Goal: Task Accomplishment & Management: Manage account settings

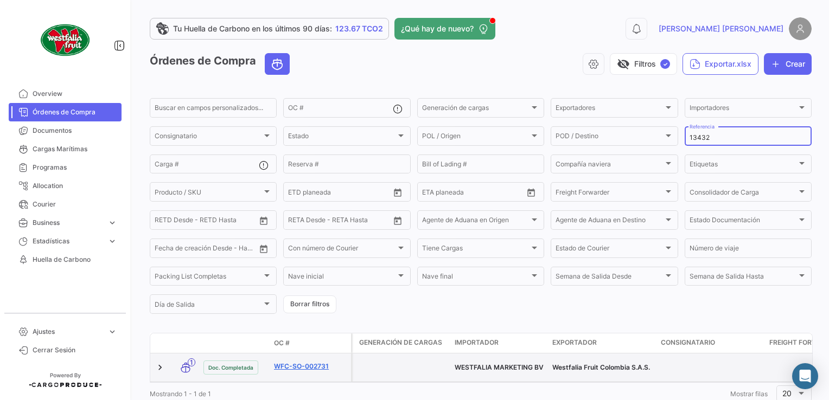
type input "13432"
click at [310, 365] on link "WFC-SO-002731" at bounding box center [310, 367] width 73 height 10
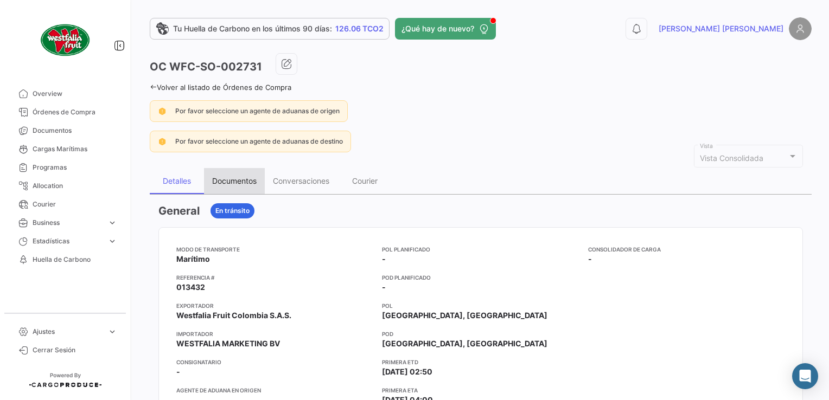
click at [234, 181] on div "Documentos" at bounding box center [234, 180] width 44 height 9
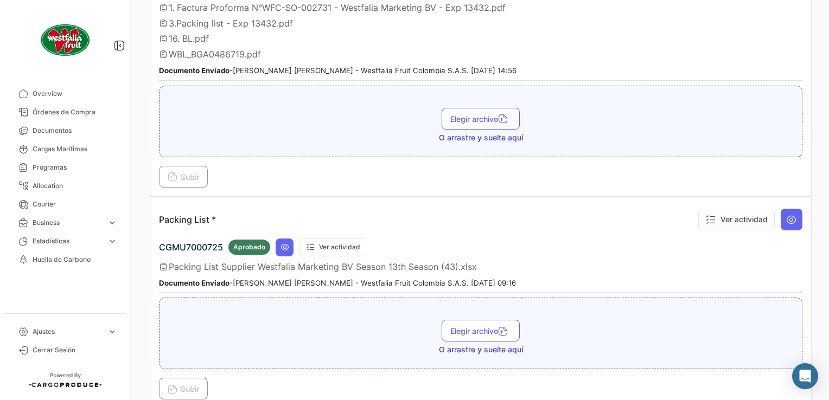
scroll to position [228, 0]
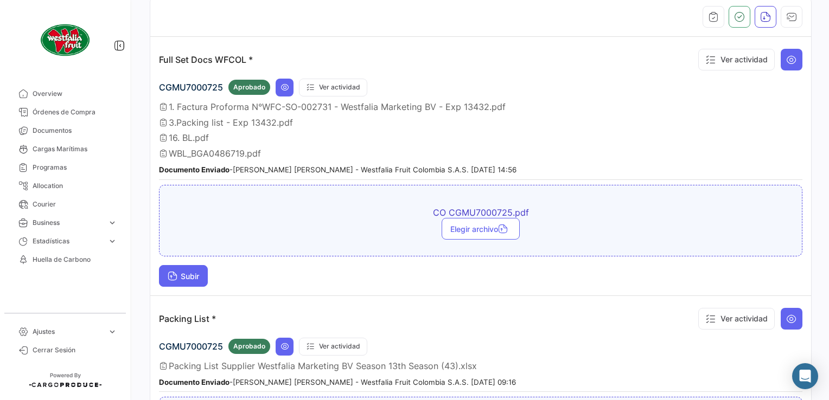
click at [180, 272] on span "Subir" at bounding box center [183, 276] width 31 height 9
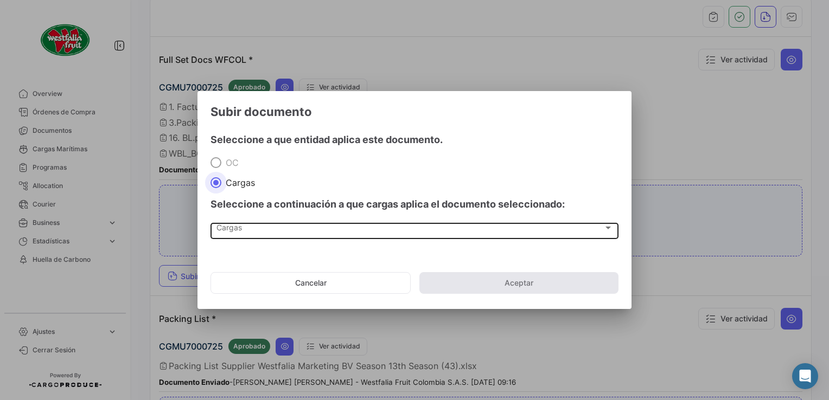
click at [267, 235] on div "Cargas Cargas" at bounding box center [414, 230] width 396 height 18
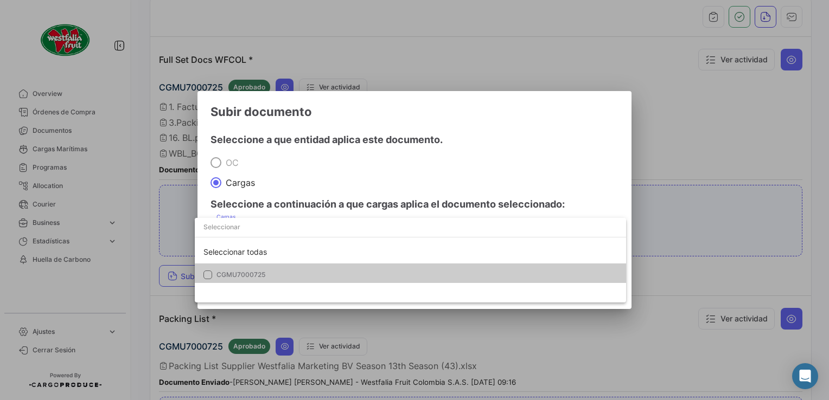
click at [230, 274] on span "CGMU7000725" at bounding box center [240, 275] width 49 height 8
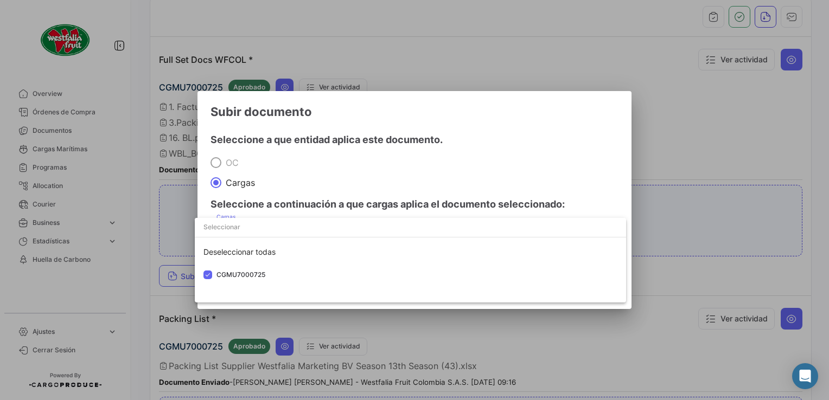
click at [478, 136] on div at bounding box center [414, 200] width 829 height 400
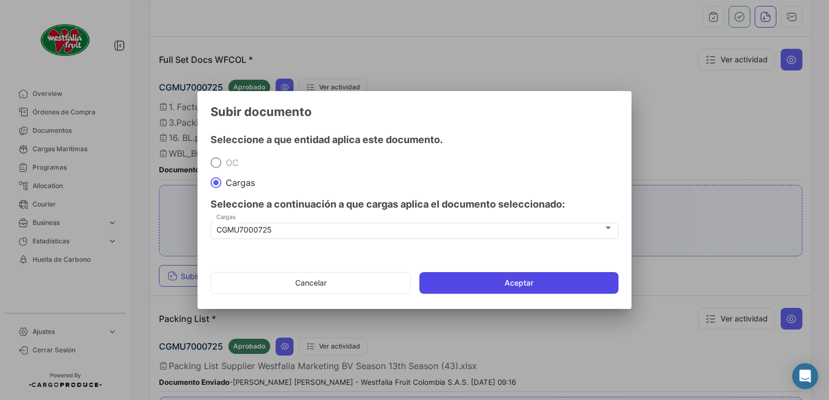
click at [523, 286] on button "Aceptar" at bounding box center [518, 283] width 199 height 22
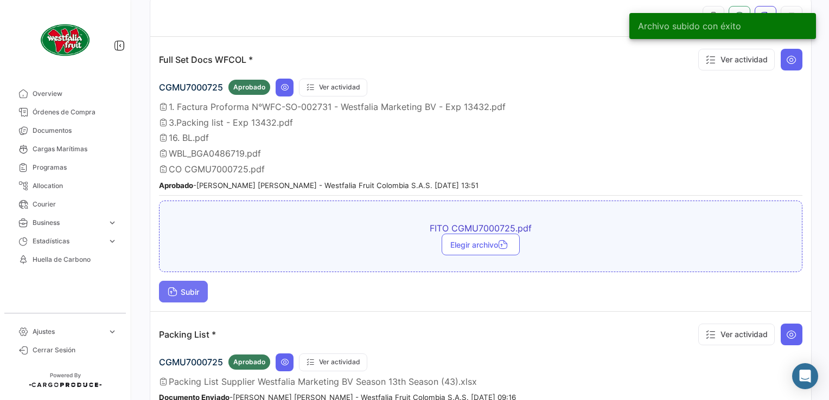
click at [188, 287] on span "Subir" at bounding box center [183, 291] width 31 height 9
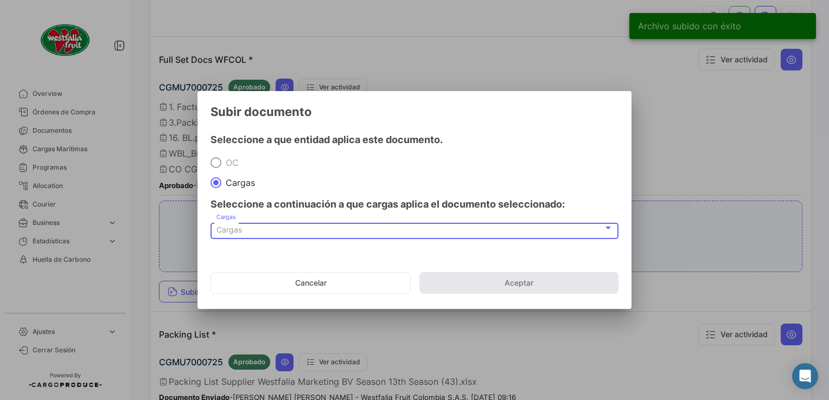
click at [252, 232] on div "Cargas" at bounding box center [409, 230] width 387 height 9
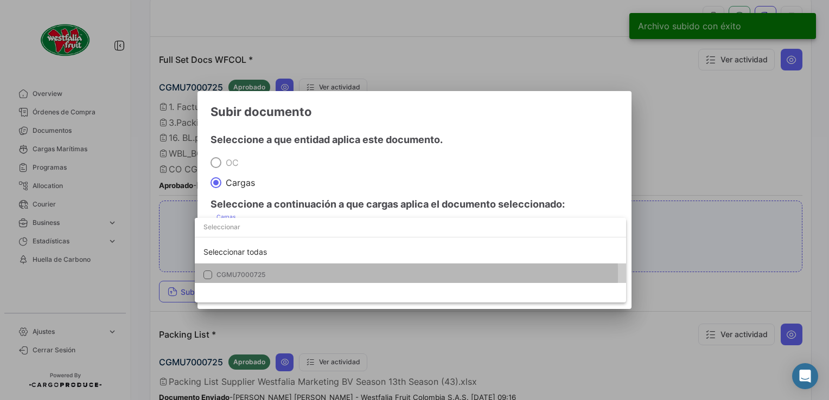
click at [247, 274] on span "CGMU7000725" at bounding box center [240, 275] width 49 height 8
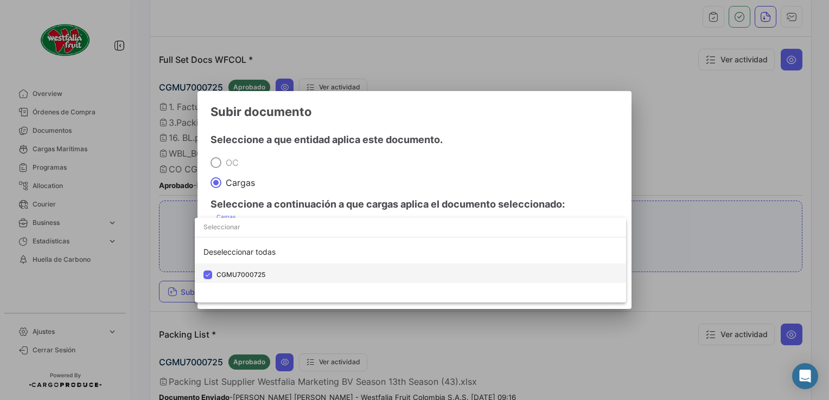
drag, startPoint x: 247, startPoint y: 274, endPoint x: 410, endPoint y: 179, distance: 188.8
click at [410, 178] on div at bounding box center [414, 200] width 829 height 400
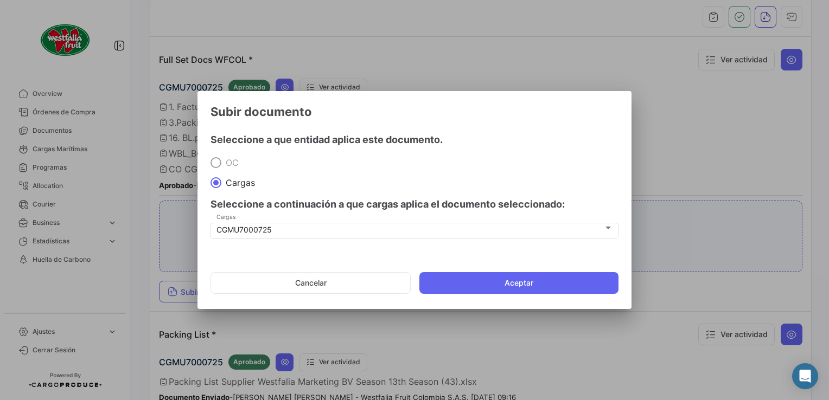
click at [462, 271] on mat-dialog-actions "Cancelar Aceptar" at bounding box center [414, 283] width 408 height 37
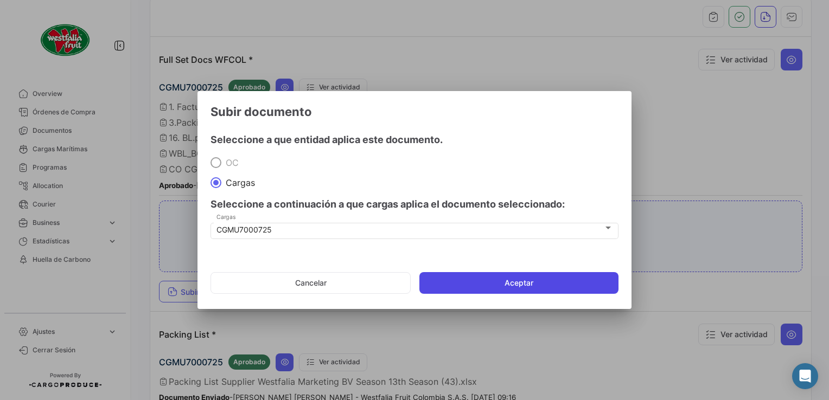
click at [469, 283] on button "Aceptar" at bounding box center [518, 283] width 199 height 22
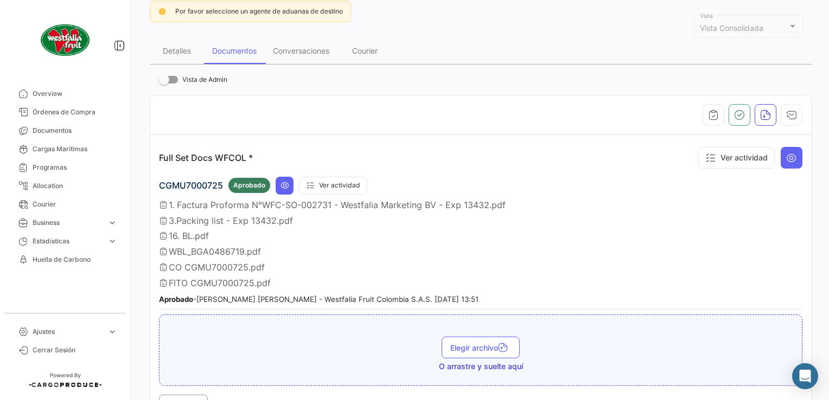
scroll to position [66, 0]
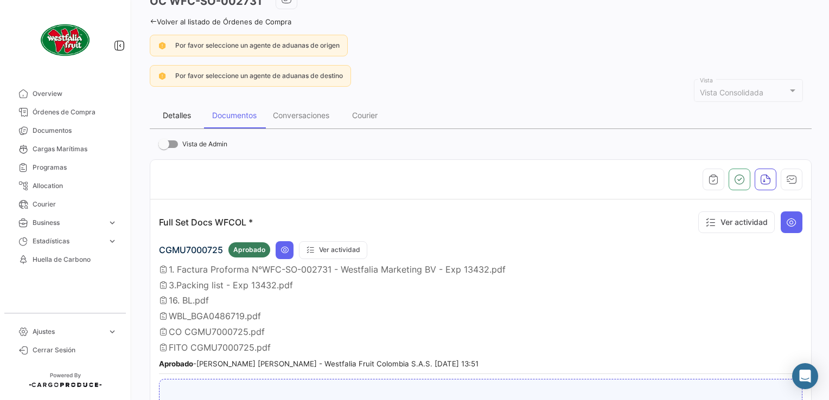
drag, startPoint x: 189, startPoint y: 110, endPoint x: 195, endPoint y: 111, distance: 6.5
click at [189, 111] on div "Detalles" at bounding box center [177, 115] width 28 height 9
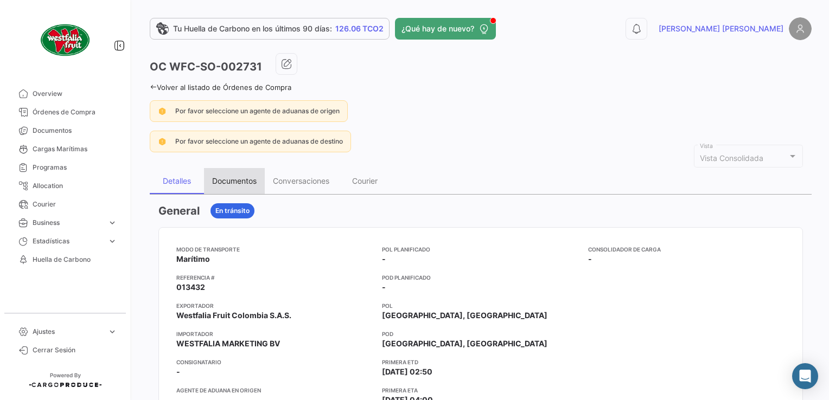
click at [238, 177] on div "Documentos" at bounding box center [234, 180] width 44 height 9
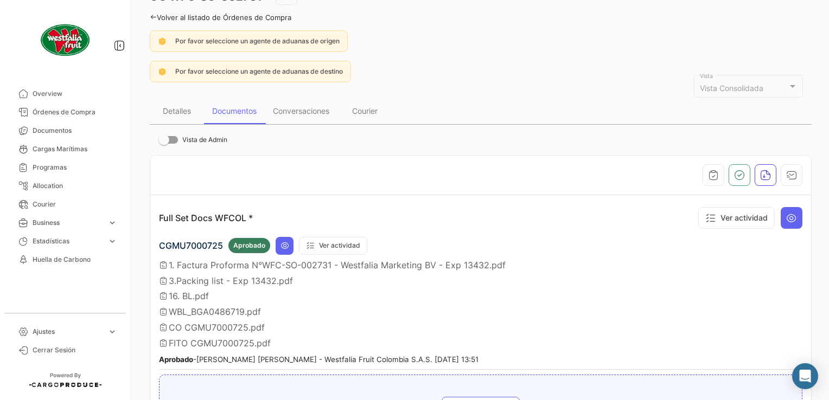
scroll to position [163, 0]
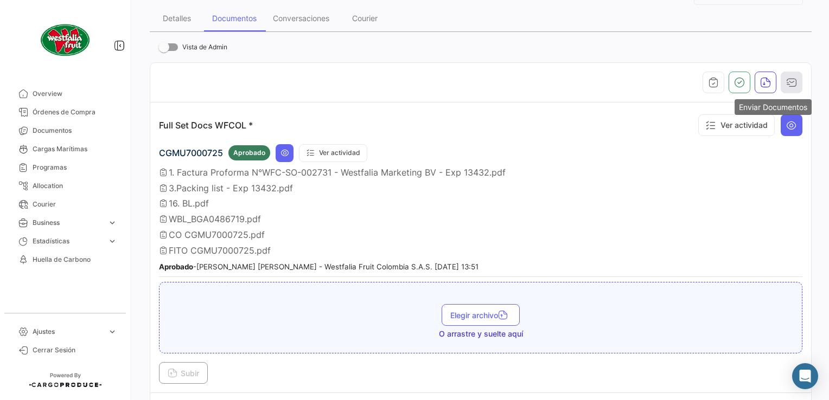
click at [790, 79] on icon "button" at bounding box center [791, 82] width 11 height 11
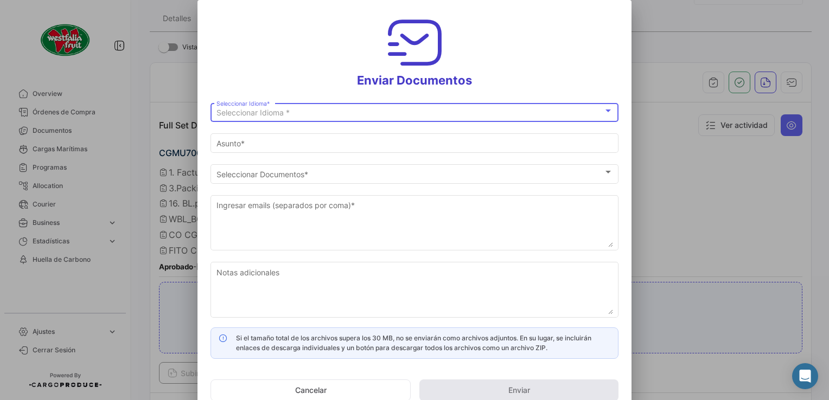
click at [247, 116] on span "Seleccionar Idioma *" at bounding box center [252, 112] width 73 height 9
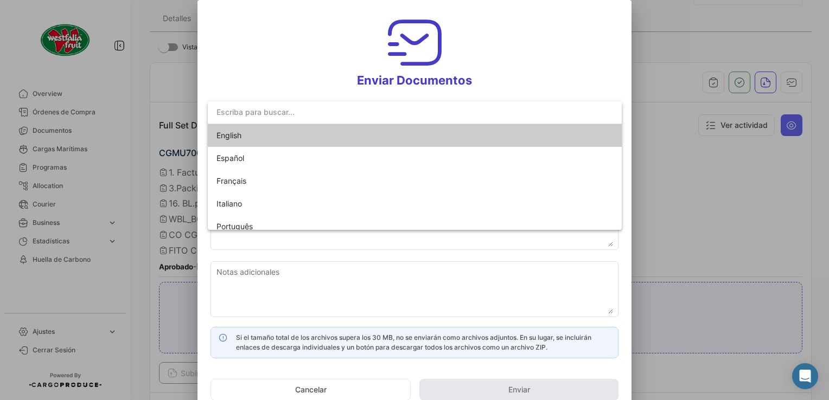
click at [228, 139] on span "English" at bounding box center [228, 135] width 25 height 9
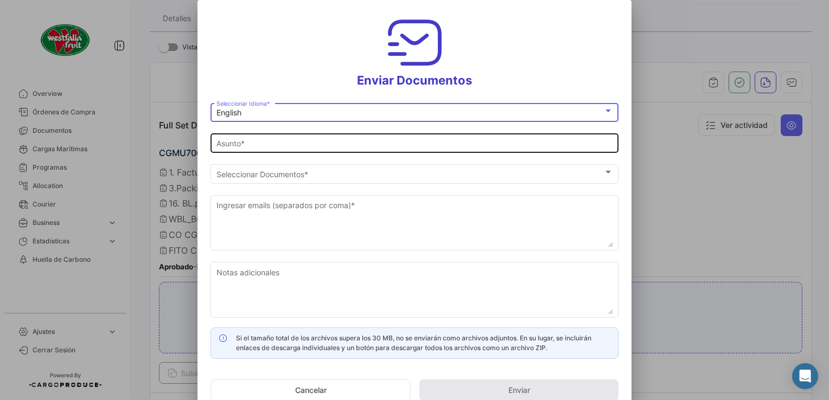
click at [233, 134] on div "Asunto *" at bounding box center [414, 142] width 396 height 21
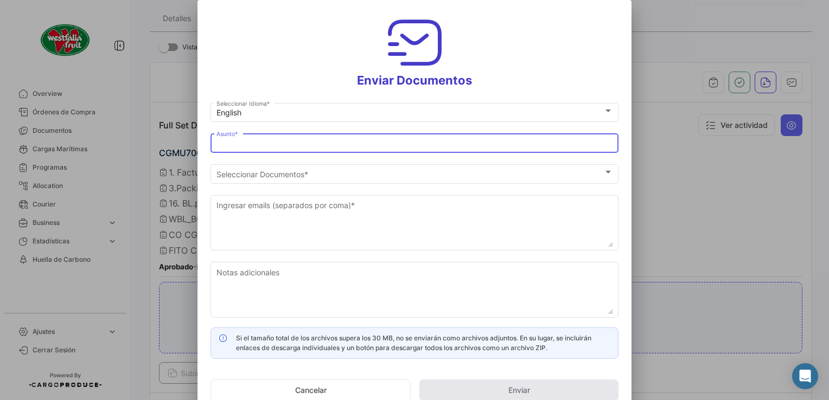
click at [236, 144] on input "Asunto *" at bounding box center [414, 143] width 396 height 9
type input "[PERSON_NAME] has shared the documents of PO # WFC-SO-002724 with you"
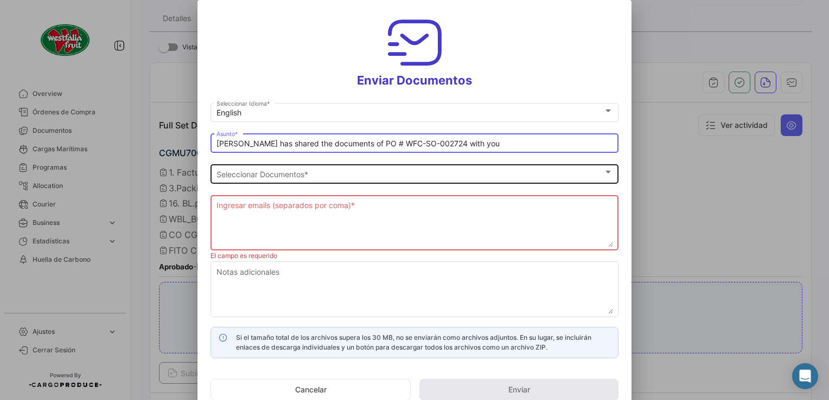
click at [257, 180] on div "Seleccionar Documentos Seleccionar Documentos *" at bounding box center [414, 172] width 396 height 21
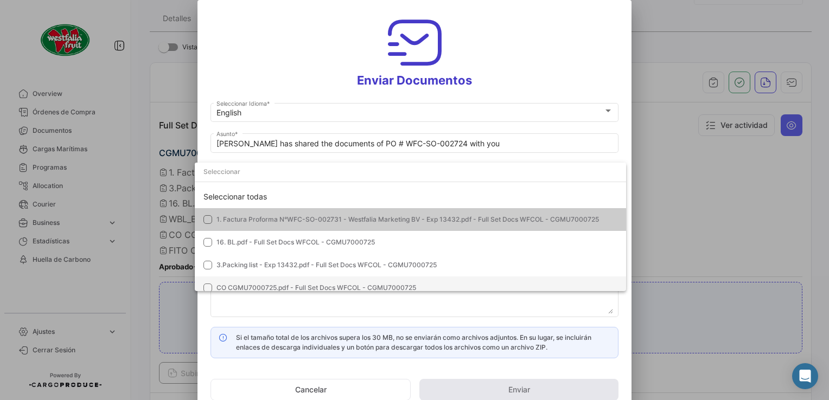
scroll to position [76, 0]
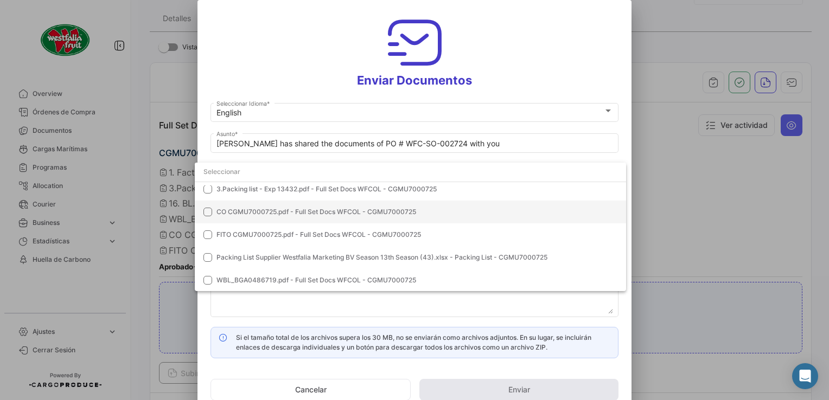
click at [235, 213] on span "CO CGMU7000725.pdf - Full Set Docs WFCOL - CGMU7000725" at bounding box center [316, 212] width 200 height 8
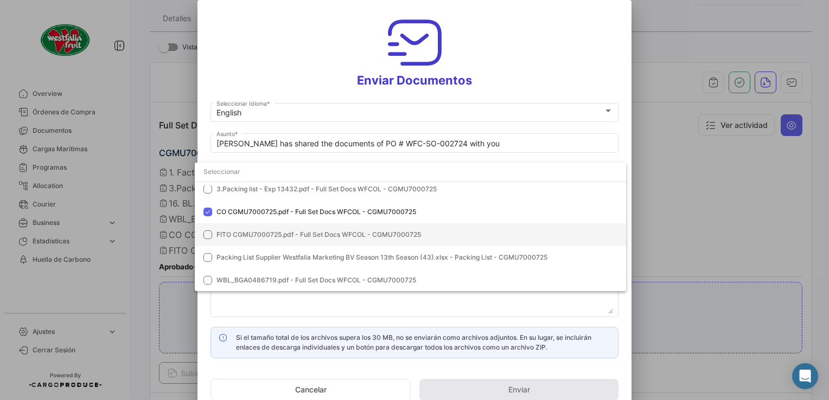
click at [234, 226] on mat-option "FITO CGMU7000725.pdf - Full Set Docs WFCOL - CGMU7000725" at bounding box center [410, 234] width 431 height 23
click at [507, 55] on div at bounding box center [414, 200] width 829 height 400
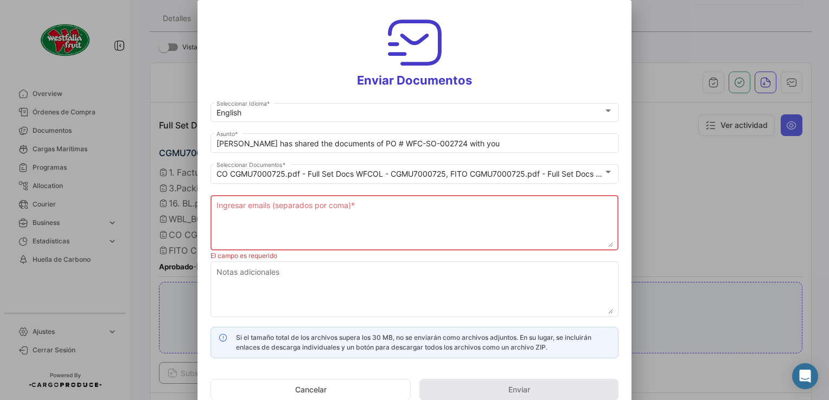
click at [378, 214] on textarea "Ingresar emails (separados por coma) *" at bounding box center [414, 224] width 396 height 48
click at [309, 240] on textarea "Ingresar emails (separados por coma) *" at bounding box center [414, 224] width 396 height 48
paste textarea "[DOMAIN_NAME][EMAIL_ADDRESS][DOMAIN_NAME]"
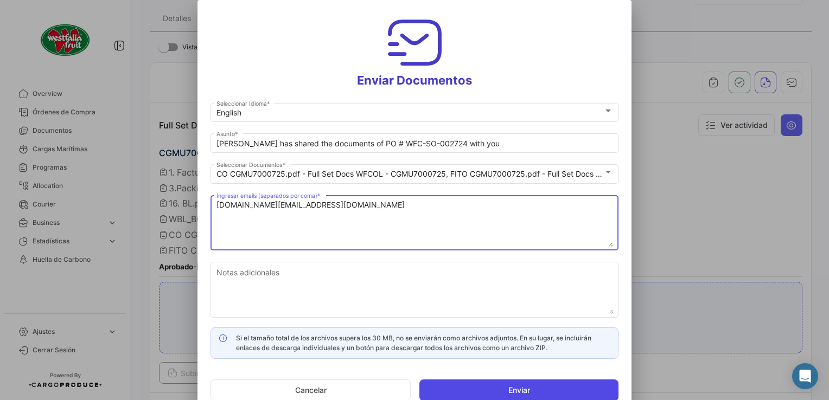
type textarea "[DOMAIN_NAME][EMAIL_ADDRESS][DOMAIN_NAME]"
click at [496, 394] on button "Enviar" at bounding box center [518, 391] width 199 height 22
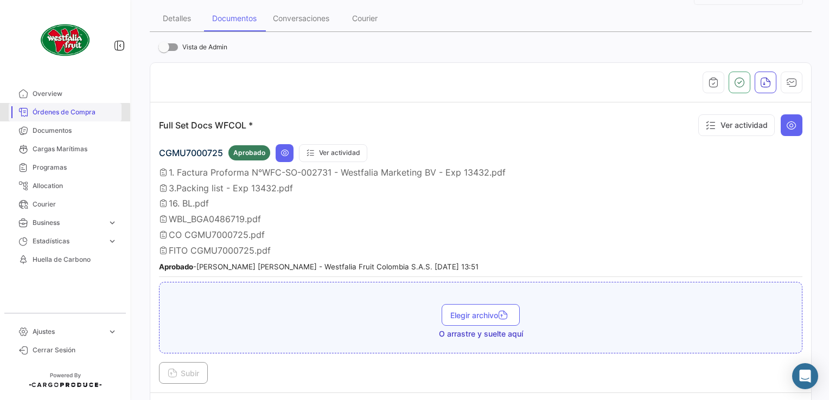
click at [54, 114] on span "Órdenes de Compra" at bounding box center [75, 112] width 85 height 10
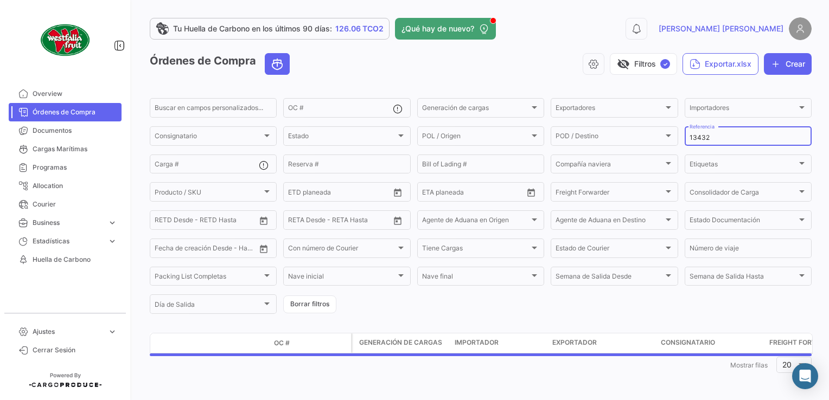
click at [726, 138] on input "13432" at bounding box center [747, 138] width 117 height 8
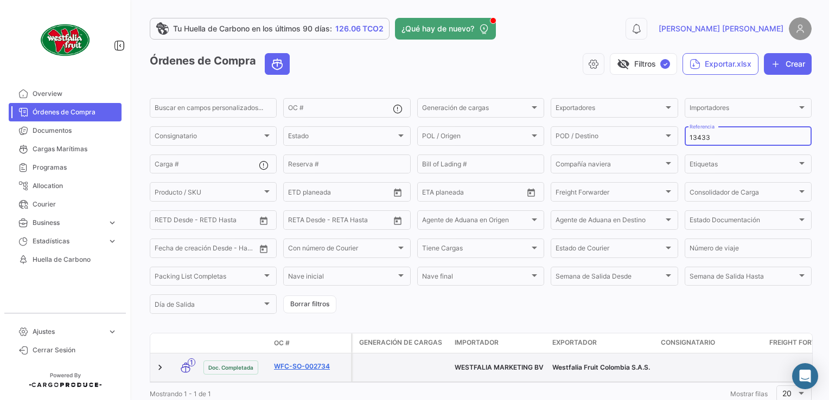
type input "13433"
click at [314, 365] on link "WFC-SO-002734" at bounding box center [310, 367] width 73 height 10
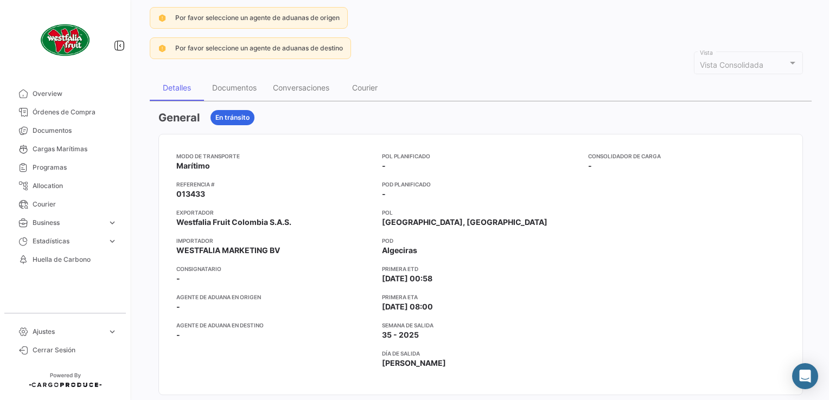
scroll to position [108, 0]
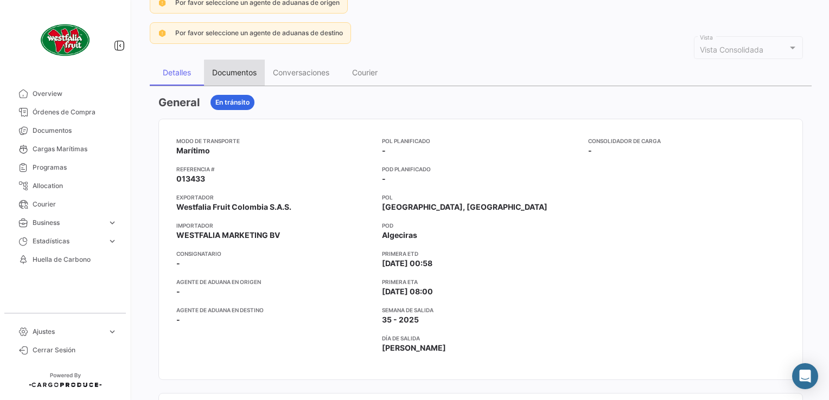
click at [240, 75] on div "Documentos" at bounding box center [234, 73] width 61 height 26
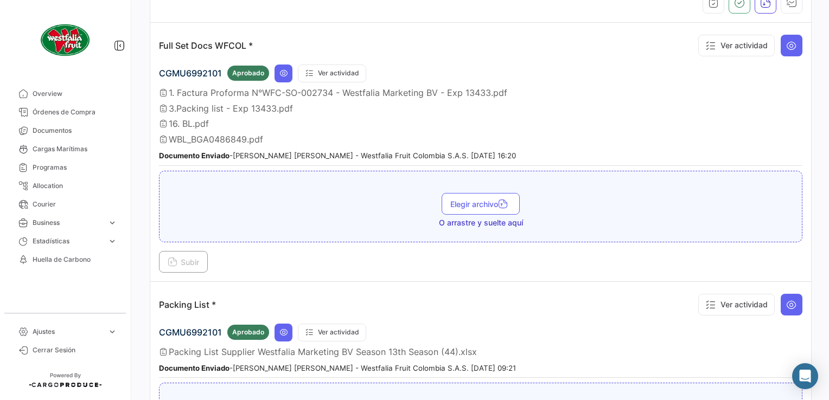
scroll to position [217, 0]
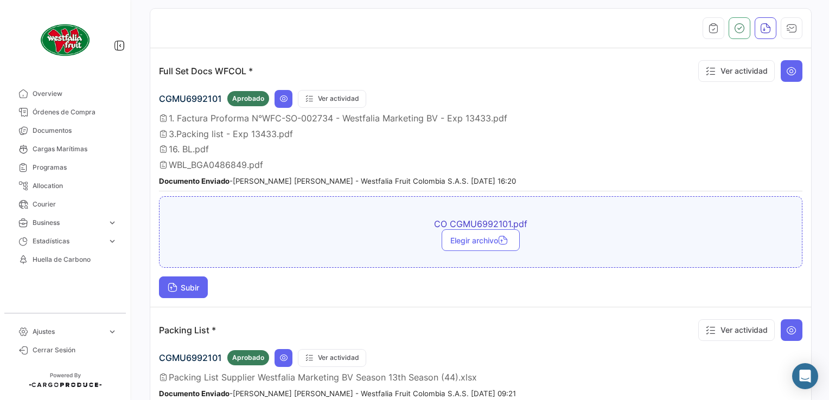
click at [194, 286] on span "Subir" at bounding box center [183, 287] width 31 height 9
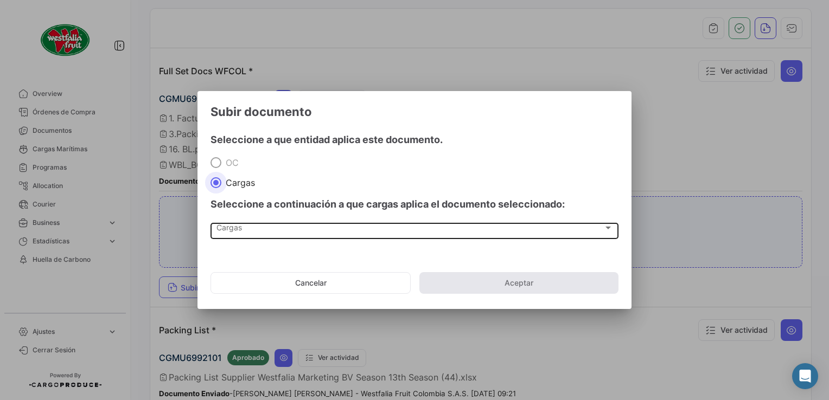
click at [254, 232] on div "Cargas" at bounding box center [409, 230] width 387 height 9
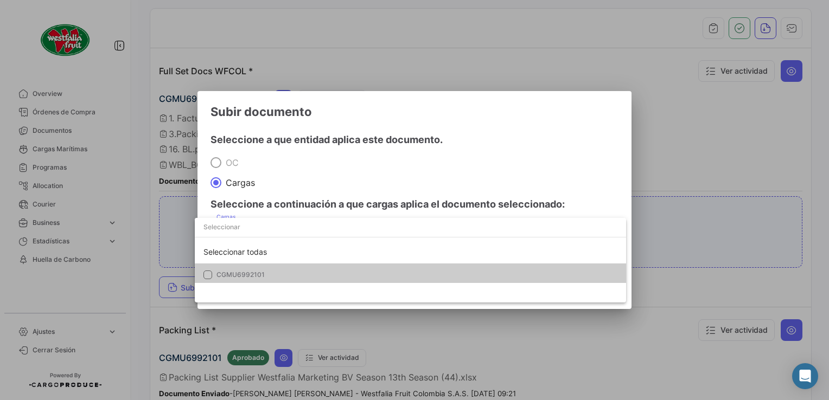
click at [238, 264] on mat-option "CGMU6992101" at bounding box center [410, 275] width 431 height 23
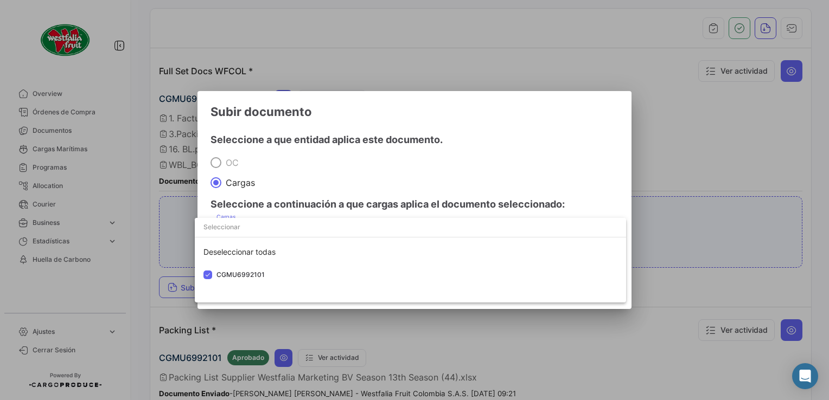
click at [384, 149] on div at bounding box center [414, 200] width 829 height 400
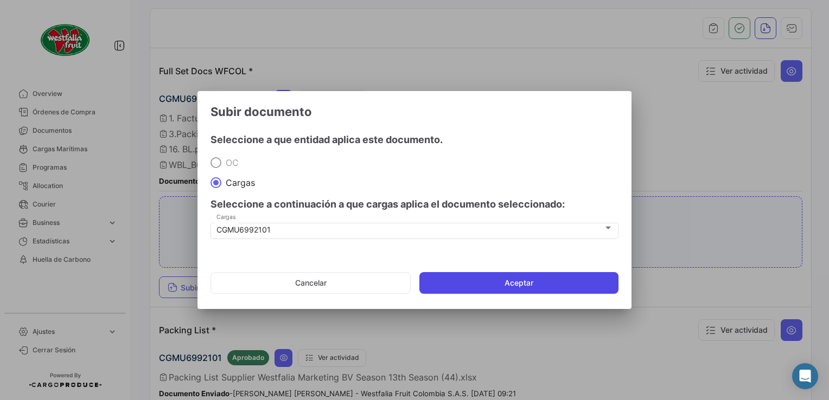
click at [436, 279] on button "Aceptar" at bounding box center [518, 283] width 199 height 22
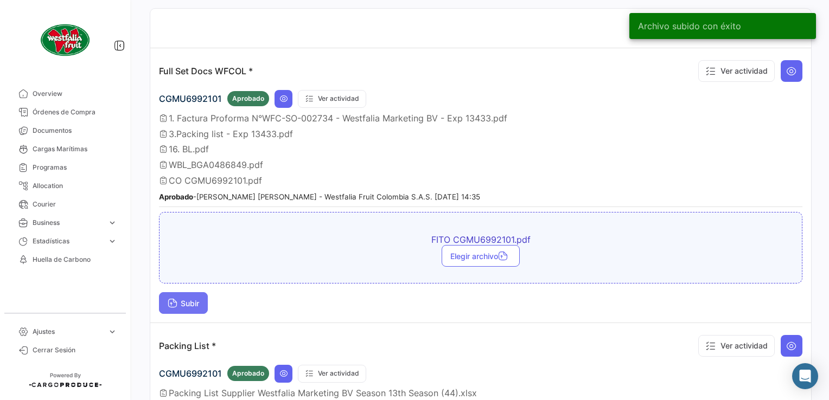
click at [168, 299] on icon at bounding box center [173, 304] width 10 height 10
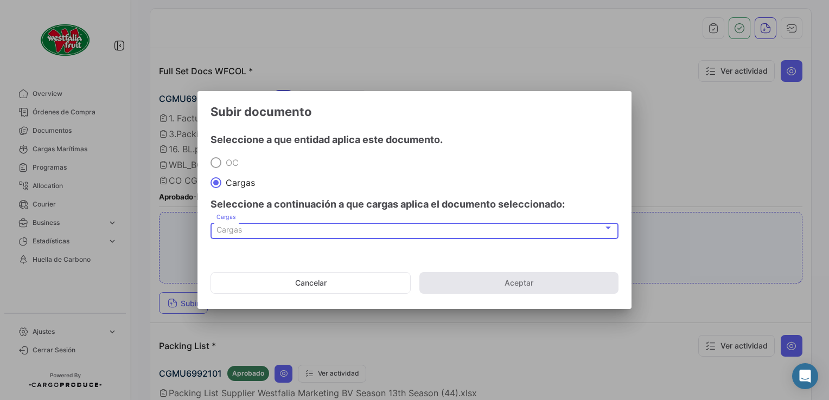
click at [234, 230] on span "Cargas" at bounding box center [228, 229] width 25 height 9
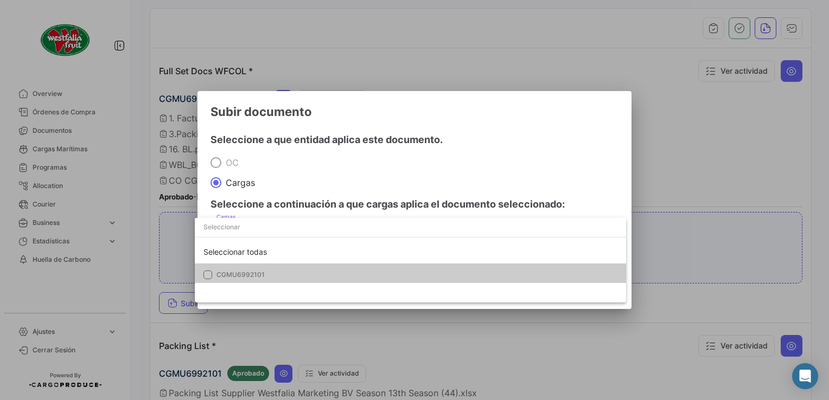
click at [230, 273] on span "CGMU6992101" at bounding box center [240, 275] width 48 height 8
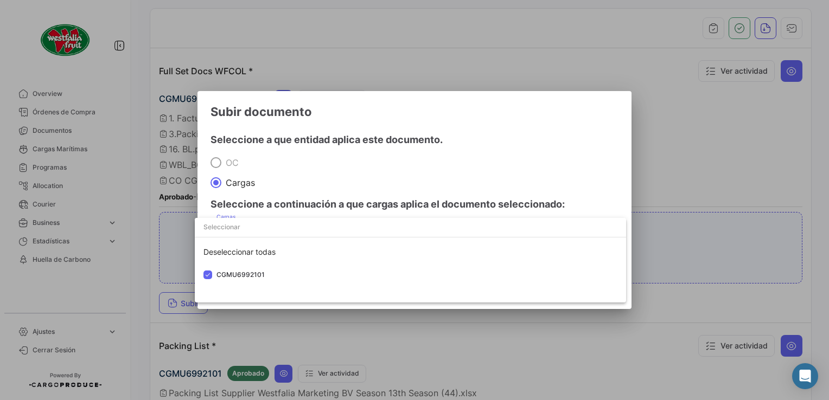
click at [434, 191] on div at bounding box center [414, 200] width 829 height 400
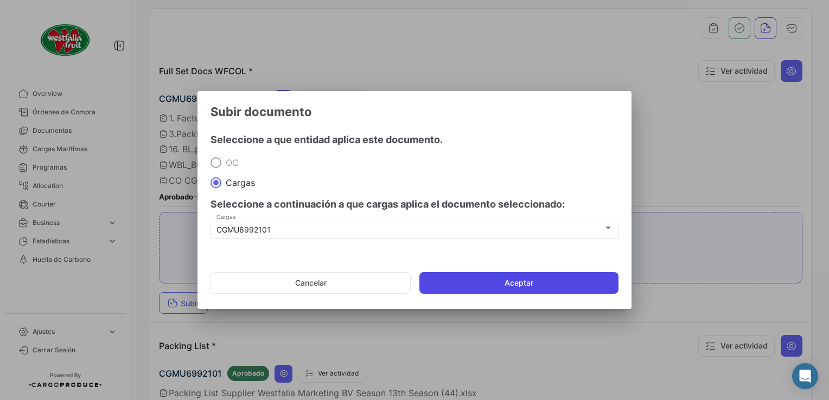
click at [483, 272] on button "Aceptar" at bounding box center [518, 283] width 199 height 22
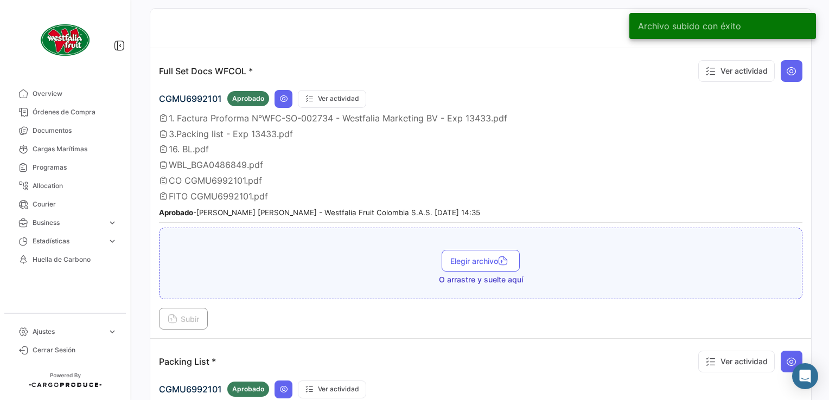
scroll to position [108, 0]
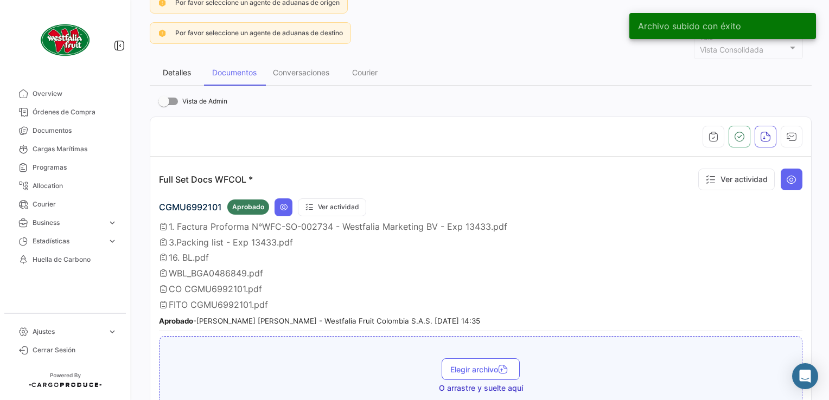
click at [184, 72] on div "Detalles" at bounding box center [177, 72] width 28 height 9
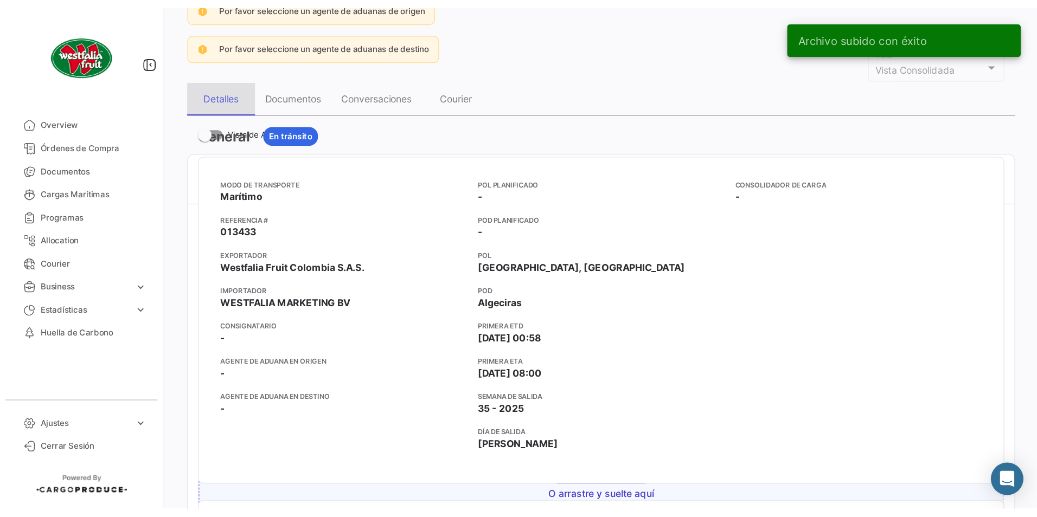
scroll to position [0, 0]
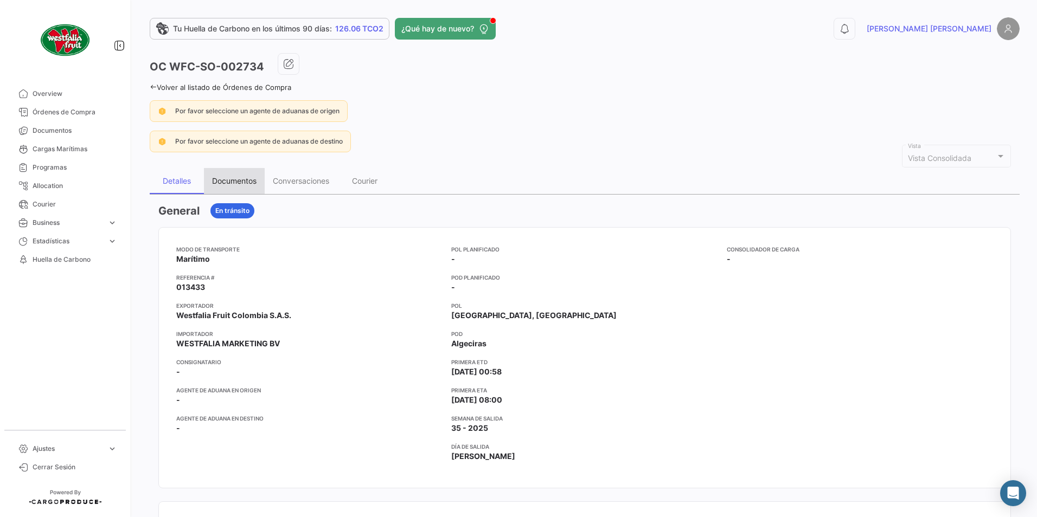
click at [220, 177] on div "Documentos" at bounding box center [234, 180] width 44 height 9
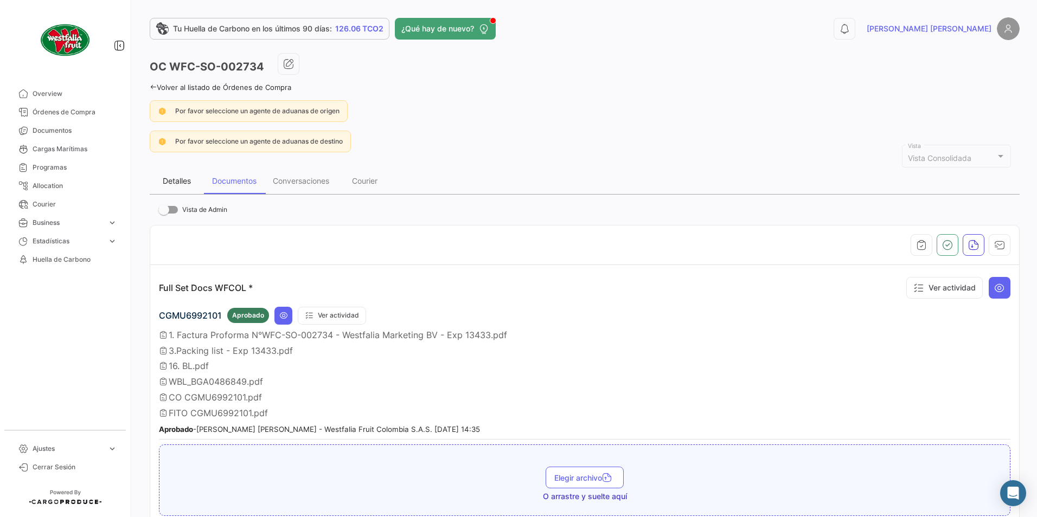
click at [181, 183] on div "Detalles" at bounding box center [177, 180] width 28 height 9
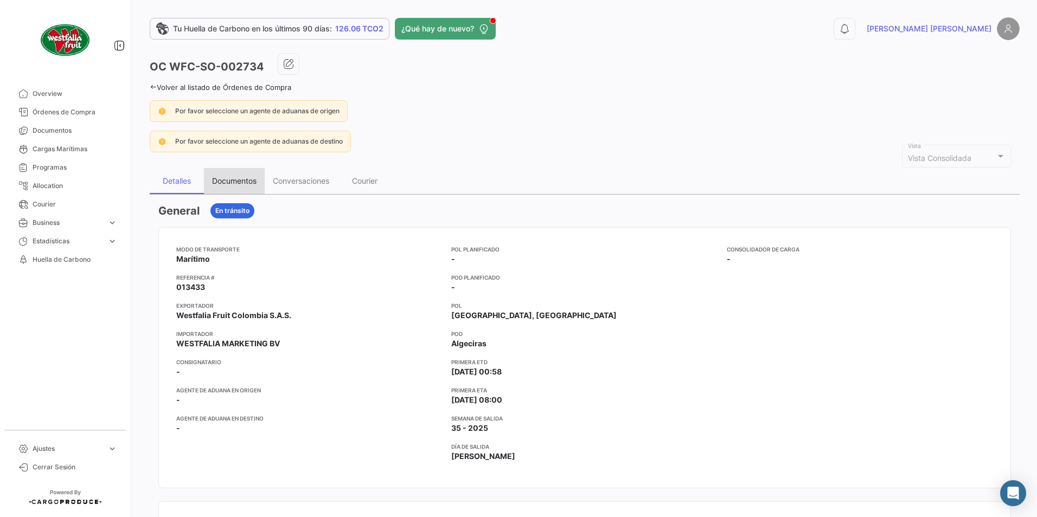
click at [232, 178] on div "Documentos" at bounding box center [234, 180] width 44 height 9
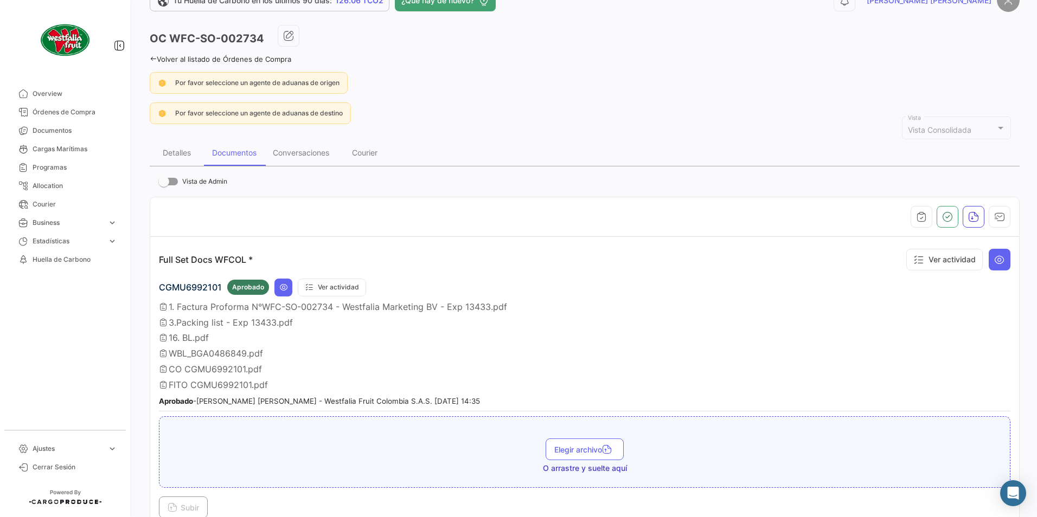
scroll to position [54, 0]
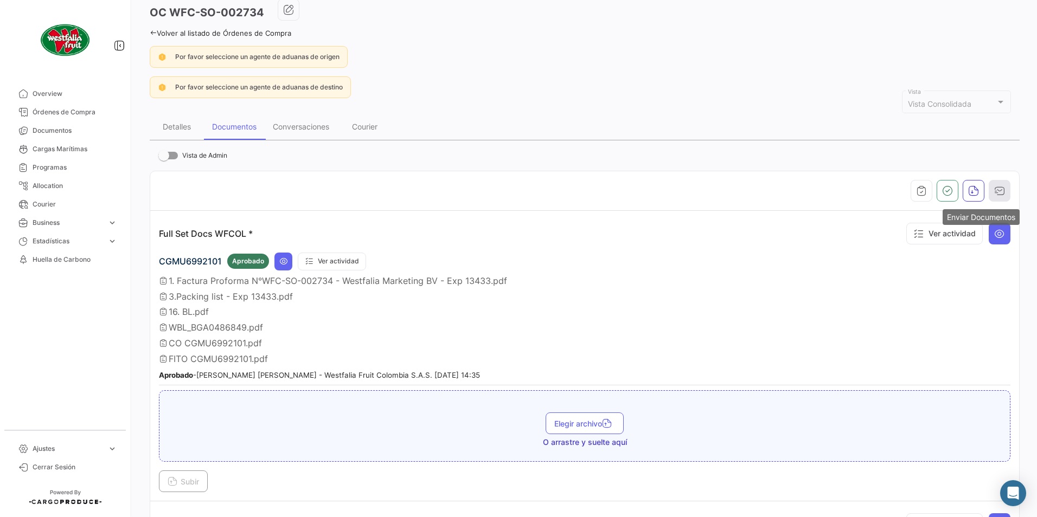
click at [1000, 187] on button "button" at bounding box center [1000, 191] width 22 height 22
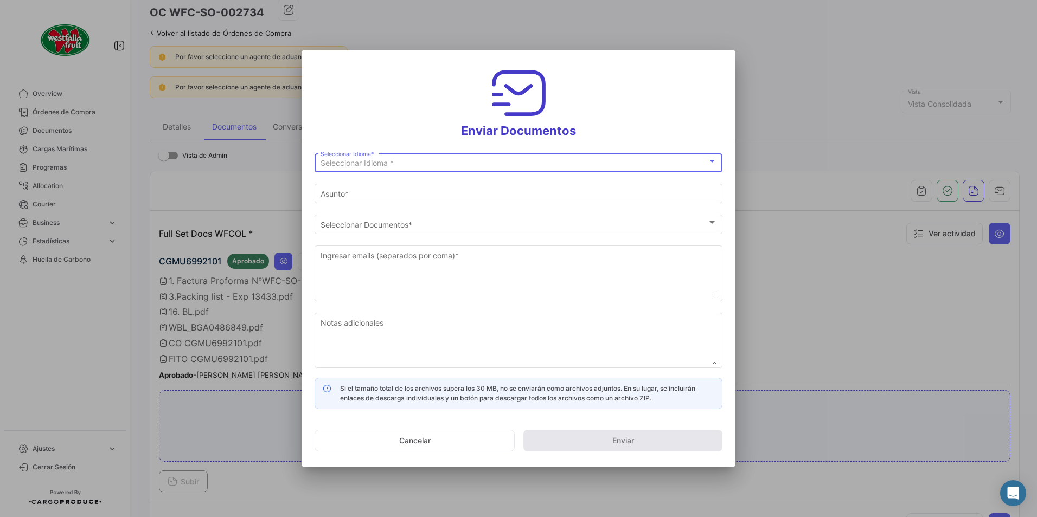
click at [328, 160] on span "Seleccionar Idioma *" at bounding box center [356, 162] width 73 height 9
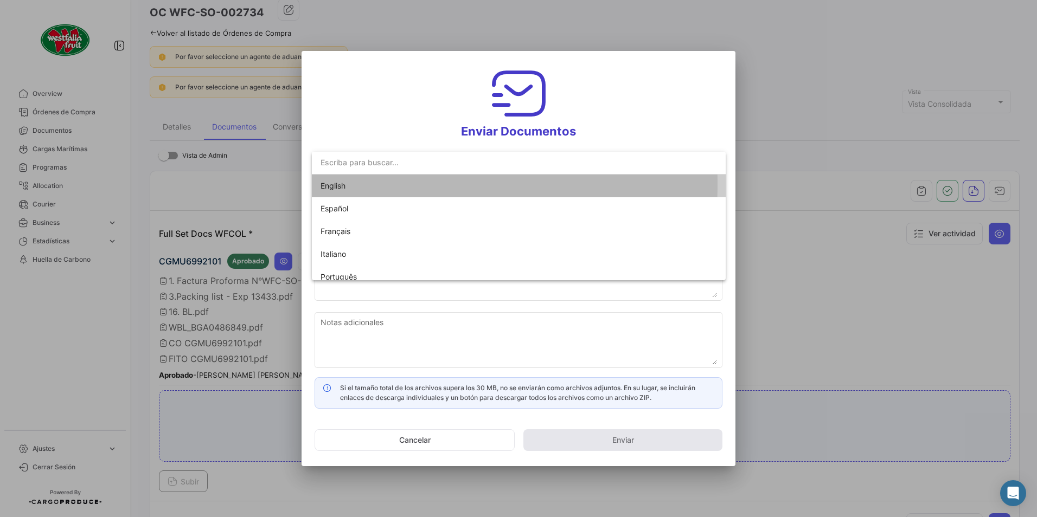
drag, startPoint x: 338, startPoint y: 184, endPoint x: 342, endPoint y: 193, distance: 9.5
click at [338, 184] on span "English" at bounding box center [332, 185] width 25 height 9
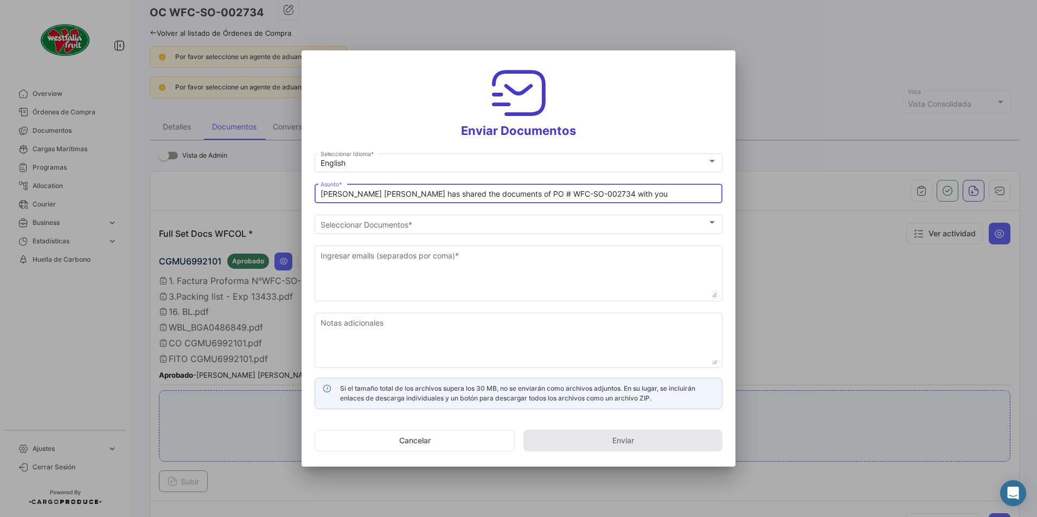
drag, startPoint x: 344, startPoint y: 197, endPoint x: 362, endPoint y: 198, distance: 17.9
click at [345, 196] on input "[PERSON_NAME] [PERSON_NAME] has shared the documents of PO # WFC-SO-002734 with…" at bounding box center [518, 194] width 396 height 9
drag, startPoint x: 360, startPoint y: 197, endPoint x: 258, endPoint y: 193, distance: 102.0
click at [258, 193] on div "Enviar Documentos English Seleccionar Idioma * [PERSON_NAME] [PERSON_NAME] has …" at bounding box center [518, 258] width 1037 height 517
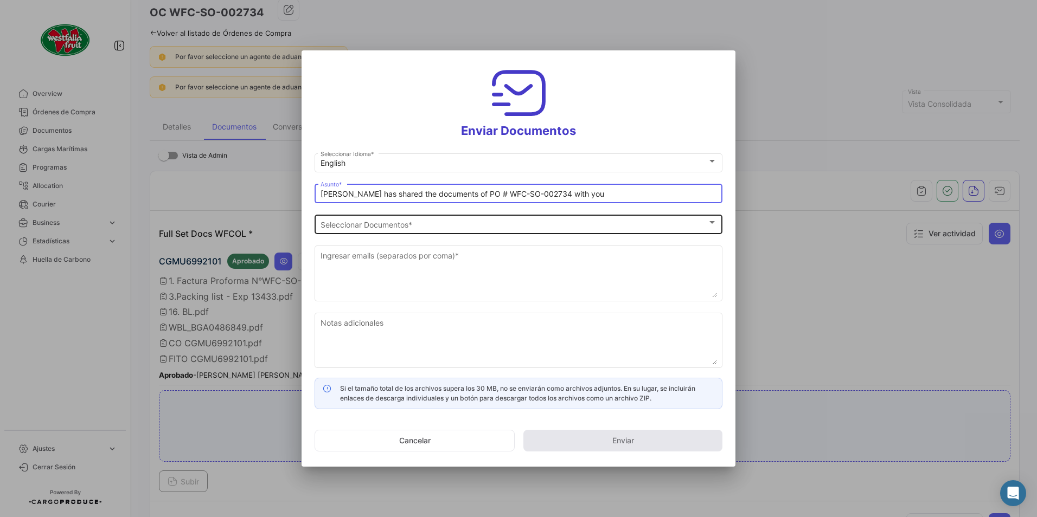
type input "[PERSON_NAME] has shared the documents of PO # WFC-SO-002734 with you"
click at [356, 227] on span "Seleccionar Documentos" at bounding box center [513, 224] width 387 height 9
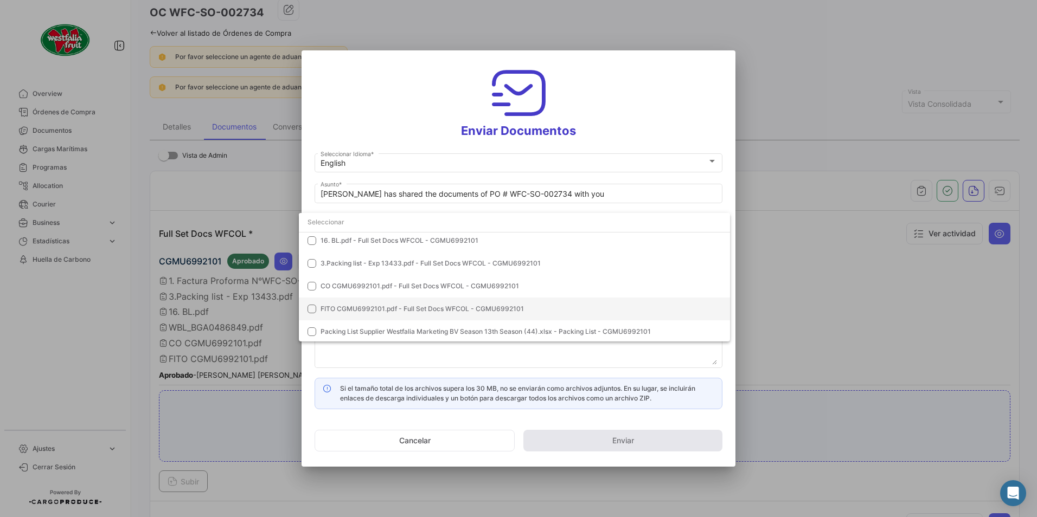
scroll to position [76, 0]
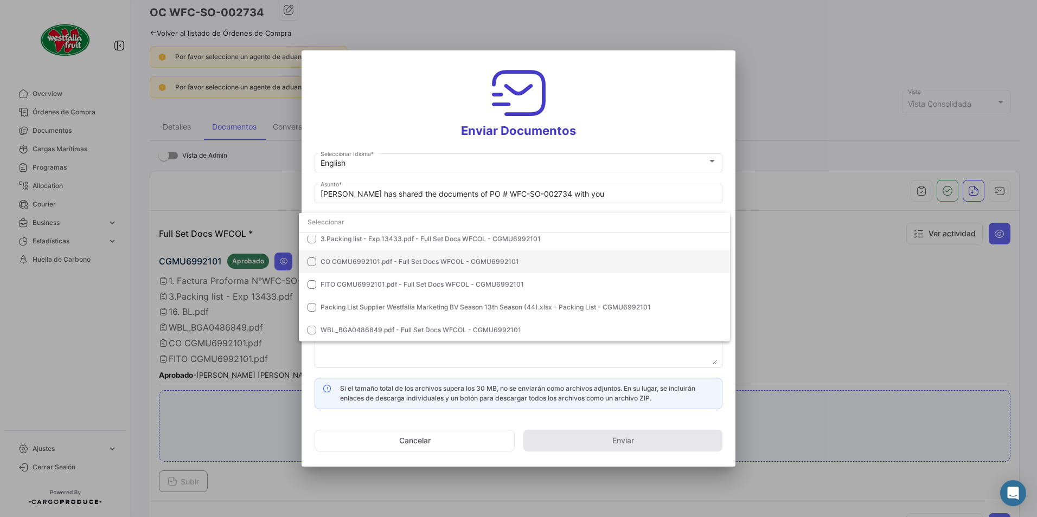
click at [336, 264] on span "CO CGMU6992101.pdf - Full Set Docs WFCOL - CGMU6992101" at bounding box center [419, 262] width 198 height 8
click at [338, 279] on mat-option "FITO CGMU6992101.pdf - Full Set Docs WFCOL - CGMU6992101" at bounding box center [514, 284] width 431 height 23
click at [649, 104] on div at bounding box center [518, 258] width 1037 height 517
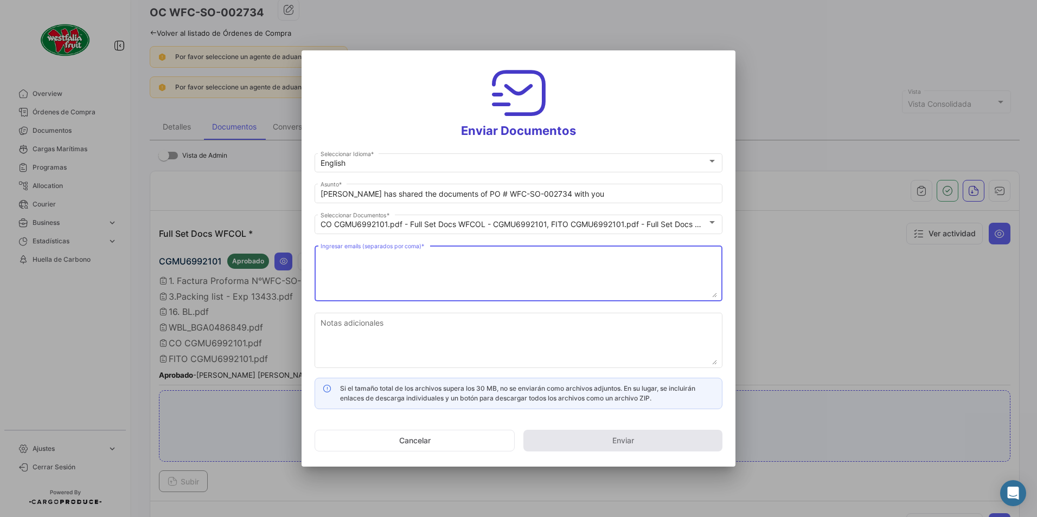
click at [344, 274] on textarea "Ingresar emails (separados por coma) *" at bounding box center [518, 274] width 396 height 48
paste textarea "[DOMAIN_NAME][EMAIL_ADDRESS][DOMAIN_NAME]"
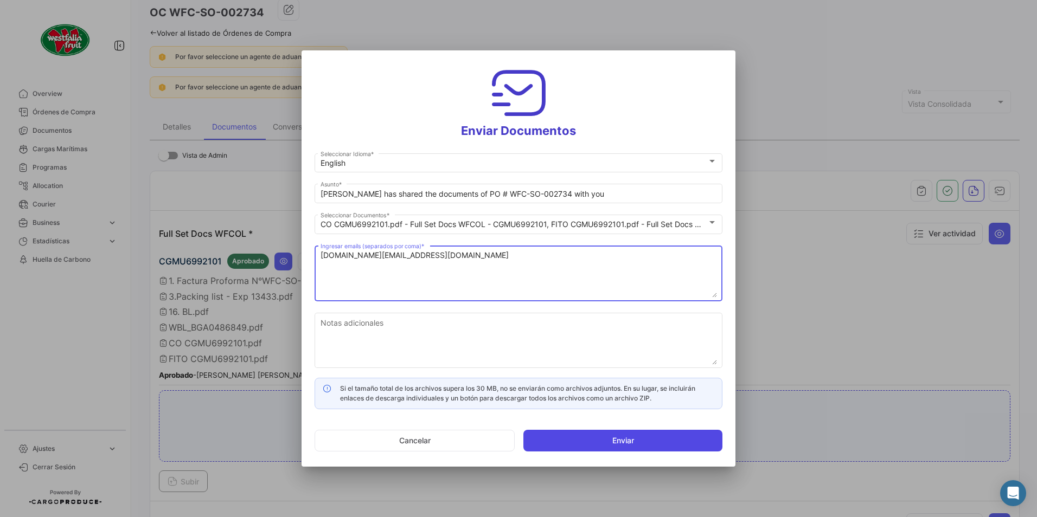
type textarea "[DOMAIN_NAME][EMAIL_ADDRESS][DOMAIN_NAME]"
click at [612, 436] on button "Enviar" at bounding box center [622, 441] width 199 height 22
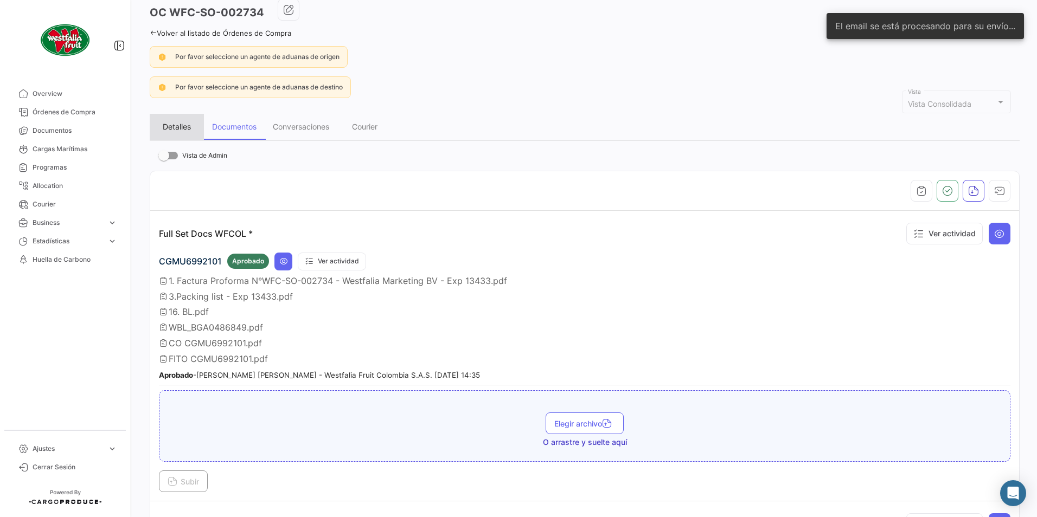
drag, startPoint x: 173, startPoint y: 123, endPoint x: 218, endPoint y: 131, distance: 45.6
click at [174, 123] on div "Detalles" at bounding box center [177, 126] width 28 height 9
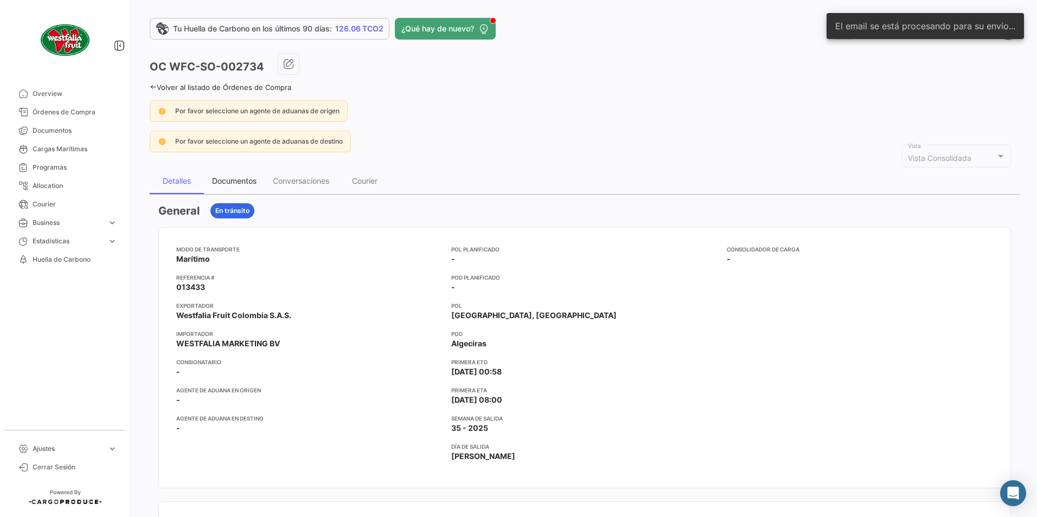
click at [237, 178] on div "Documentos" at bounding box center [234, 180] width 44 height 9
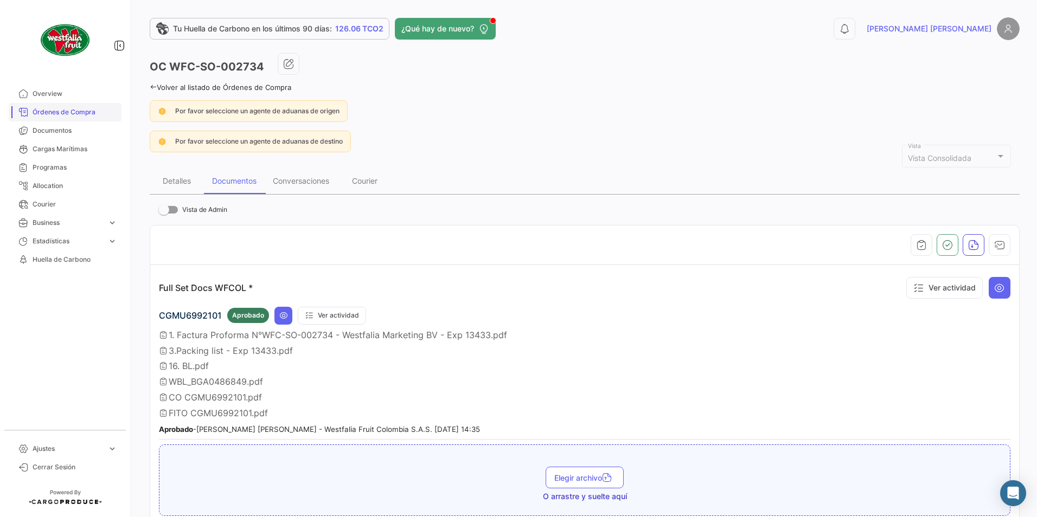
click at [66, 107] on link "Órdenes de Compra" at bounding box center [65, 112] width 113 height 18
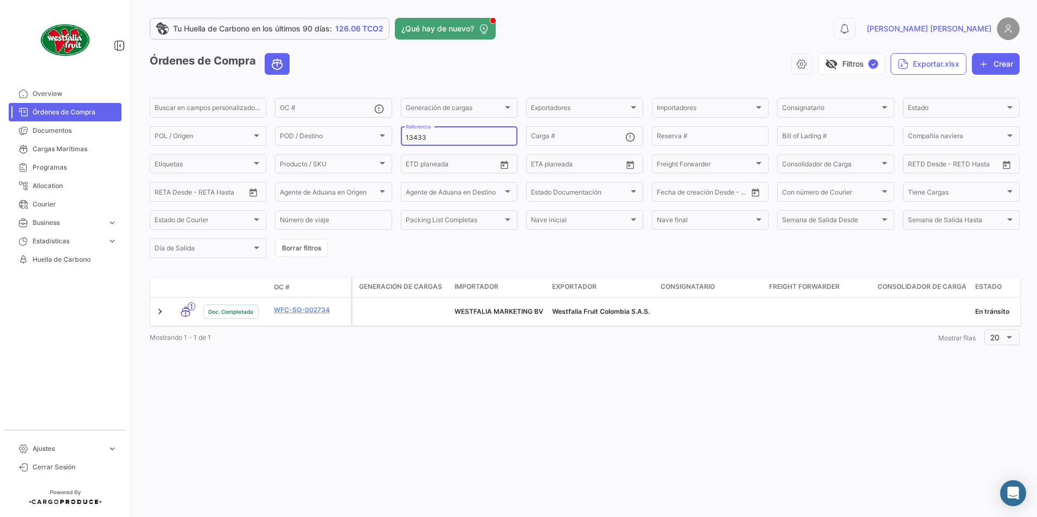
click at [439, 135] on input "13433" at bounding box center [459, 138] width 107 height 8
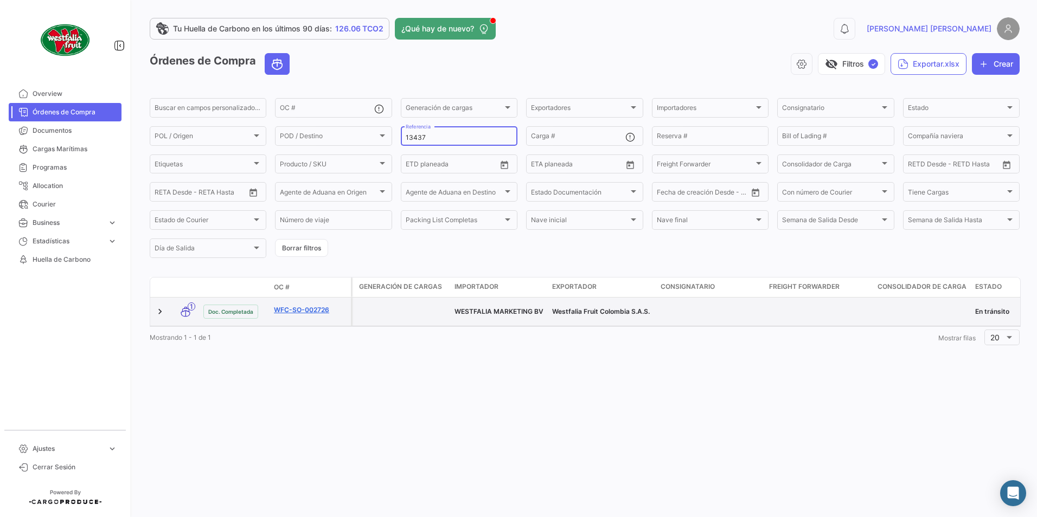
type input "13437"
click at [316, 305] on link "WFC-SO-002726" at bounding box center [310, 310] width 73 height 10
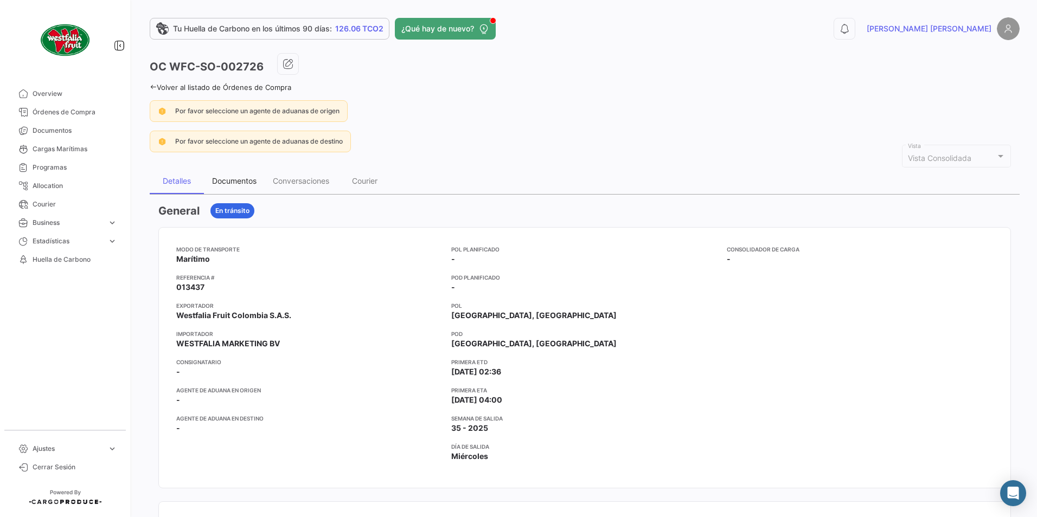
click at [252, 187] on div "Documentos" at bounding box center [234, 181] width 61 height 26
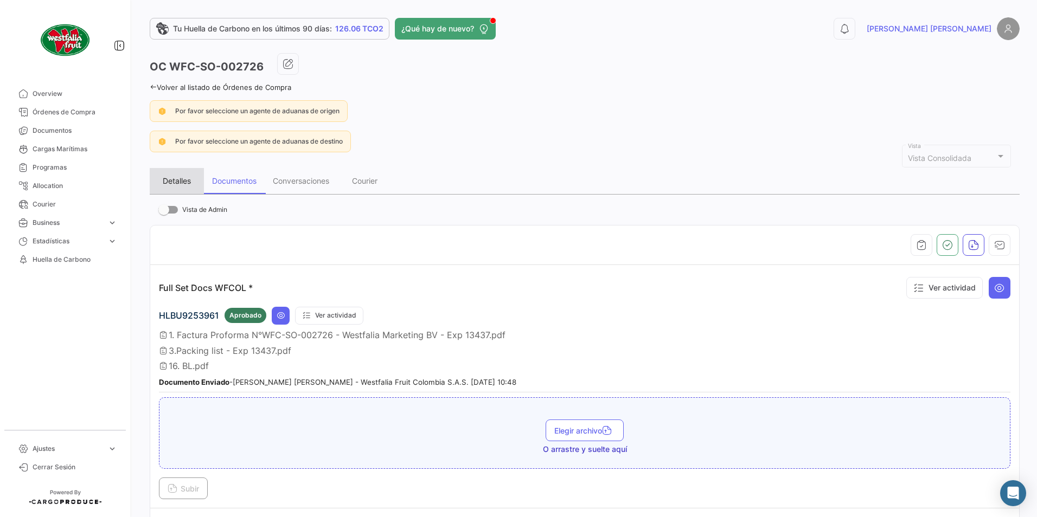
drag, startPoint x: 192, startPoint y: 181, endPoint x: 204, endPoint y: 182, distance: 12.0
click at [192, 180] on div "Detalles" at bounding box center [177, 181] width 54 height 26
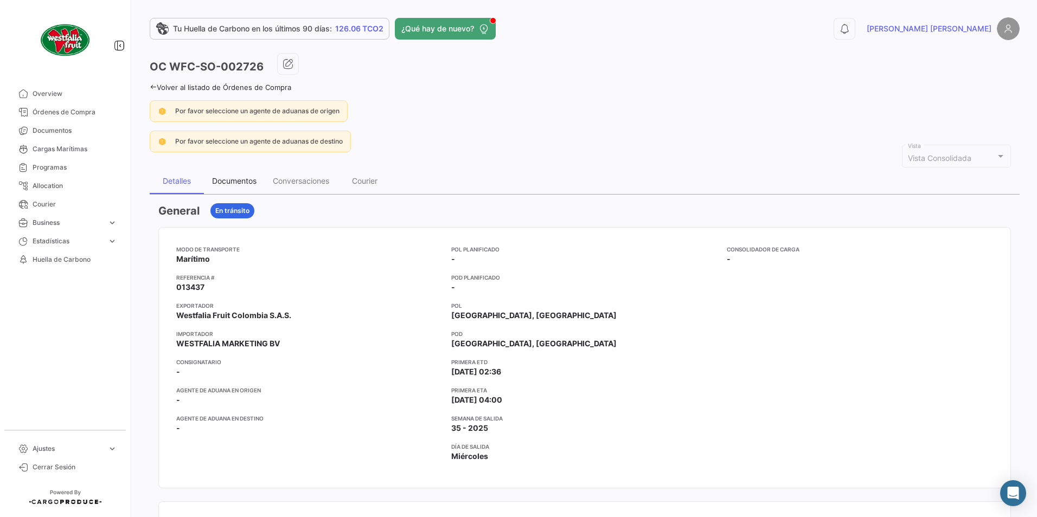
click at [231, 182] on div "Documentos" at bounding box center [234, 180] width 44 height 9
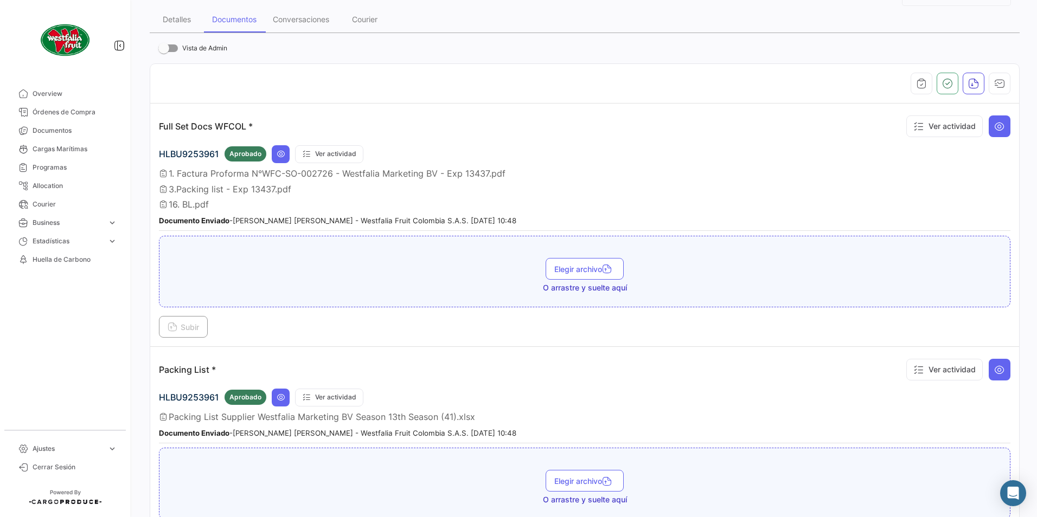
scroll to position [163, 0]
click at [193, 331] on button "Subir" at bounding box center [183, 326] width 49 height 22
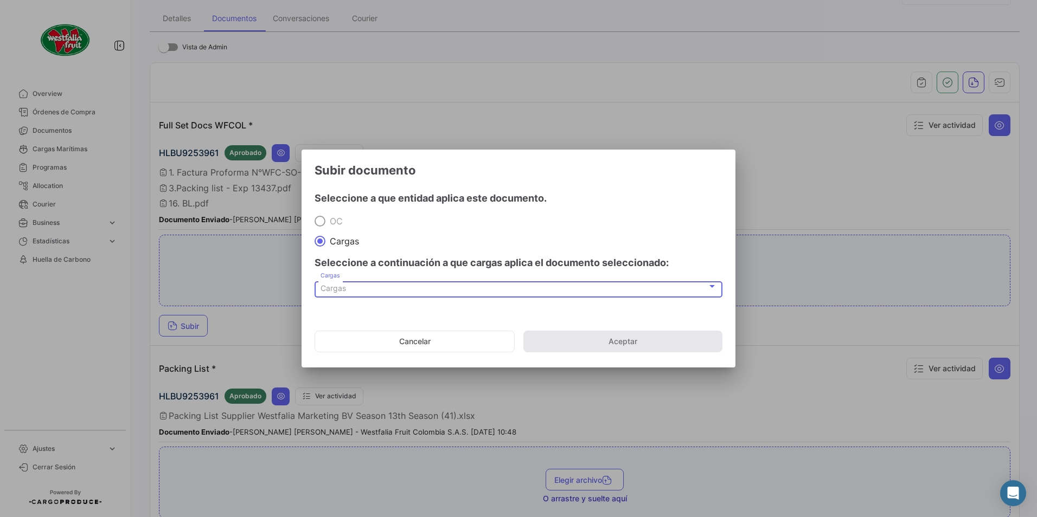
click at [335, 292] on span "Cargas" at bounding box center [332, 288] width 25 height 9
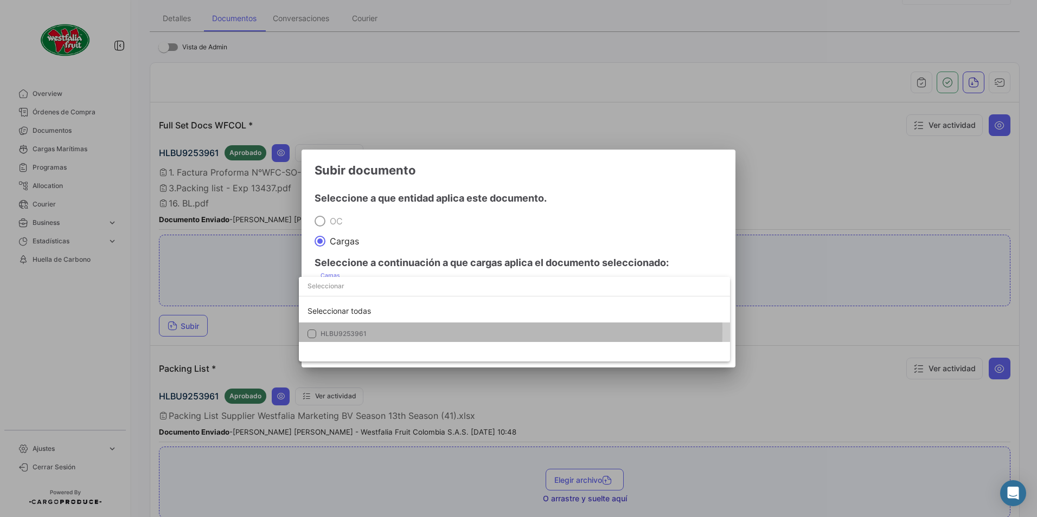
click at [325, 330] on span "HLBU9253961" at bounding box center [343, 334] width 46 height 8
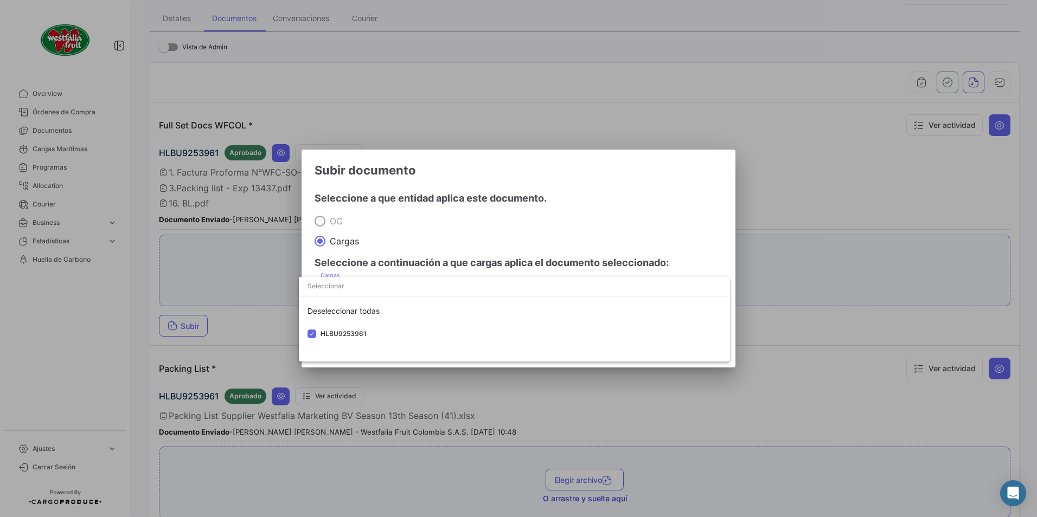
click at [485, 213] on div at bounding box center [518, 258] width 1037 height 517
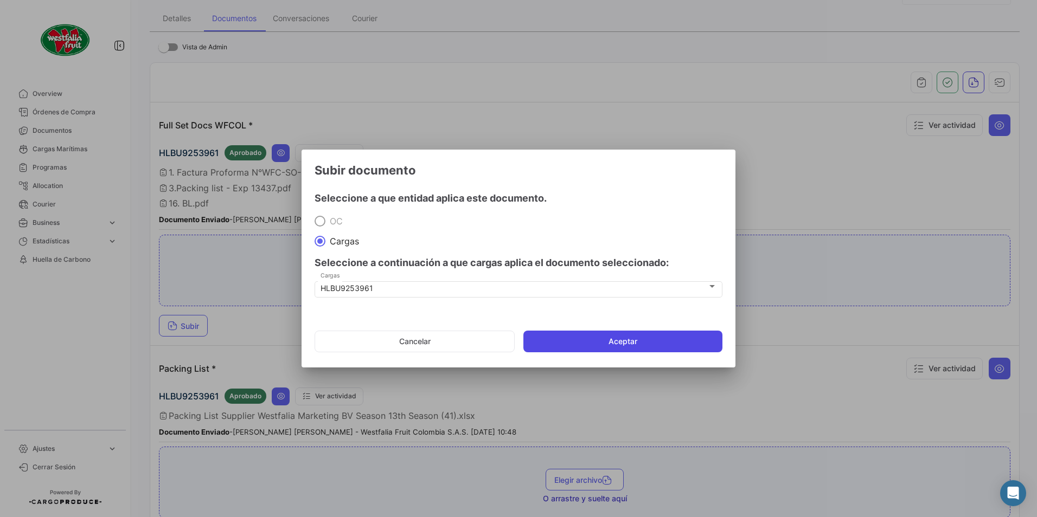
click at [589, 339] on button "Aceptar" at bounding box center [622, 342] width 199 height 22
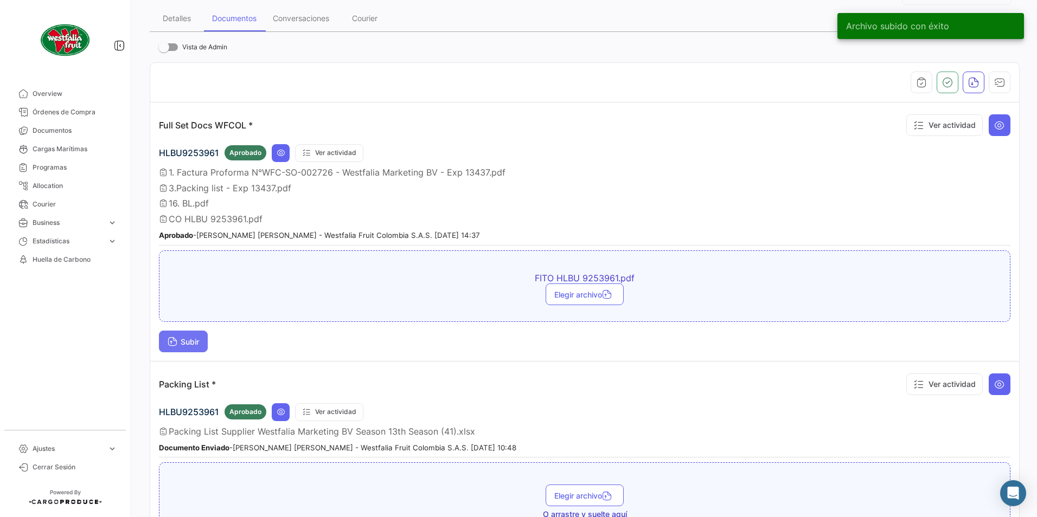
click at [160, 345] on button "Subir" at bounding box center [183, 342] width 49 height 22
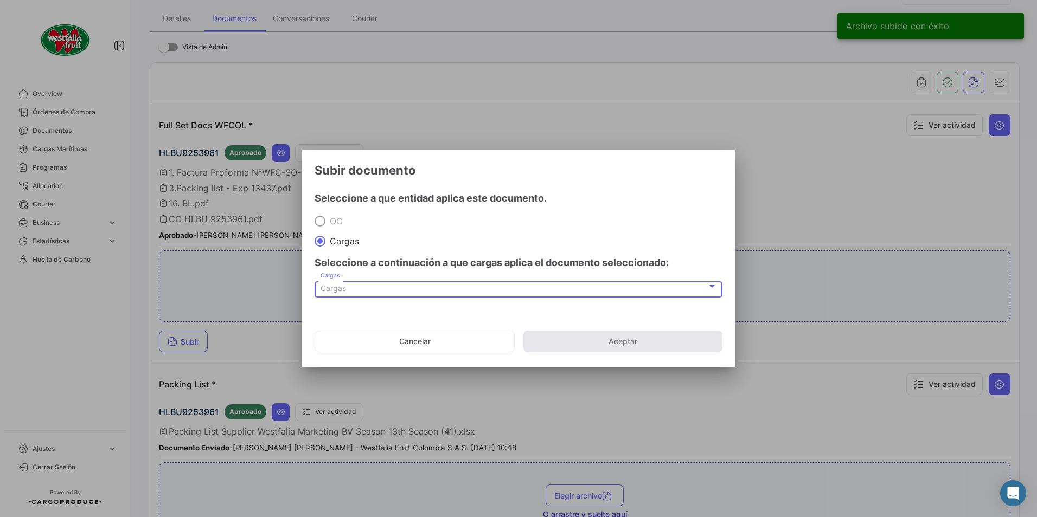
click at [376, 284] on div "Cargas" at bounding box center [513, 288] width 387 height 9
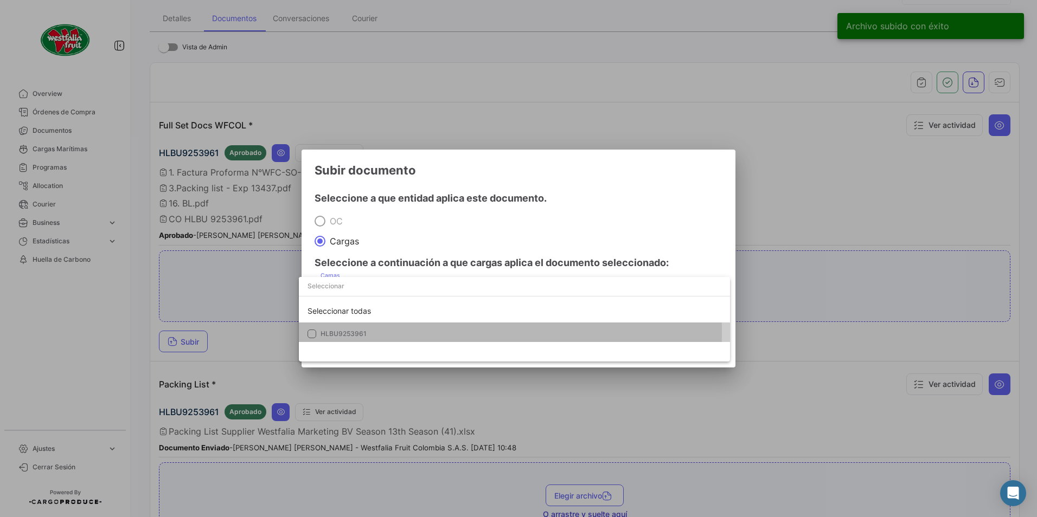
click at [345, 331] on span "HLBU9253961" at bounding box center [343, 334] width 46 height 8
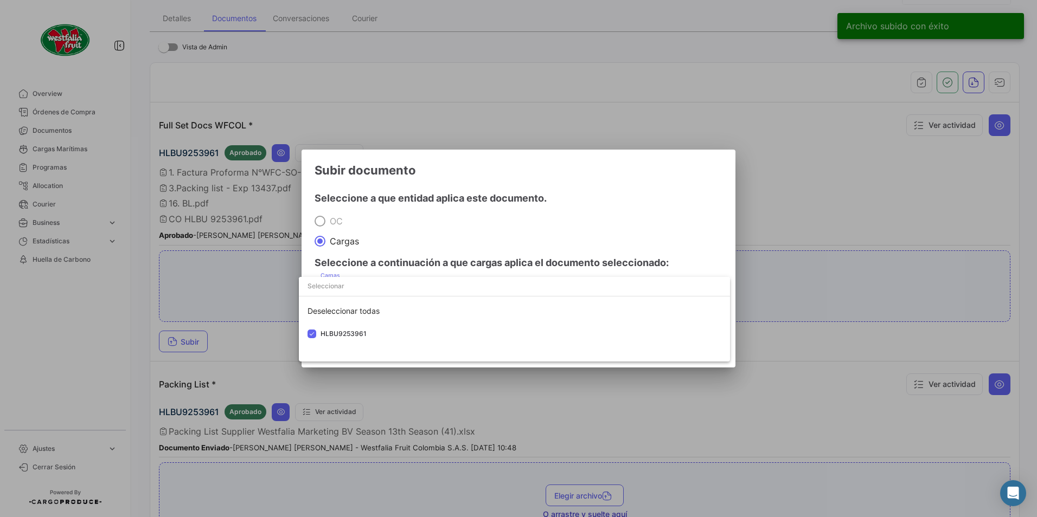
click at [490, 210] on div at bounding box center [518, 258] width 1037 height 517
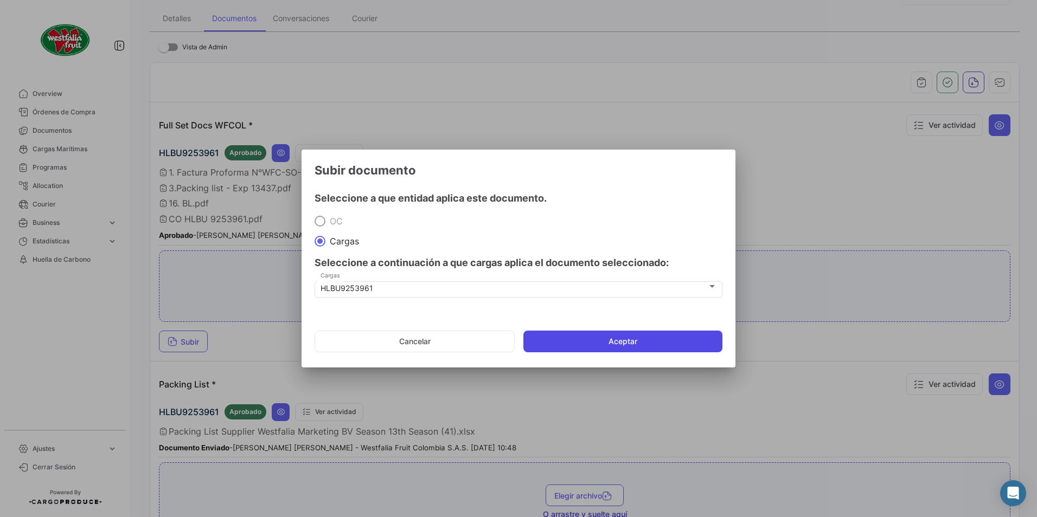
click at [559, 337] on button "Aceptar" at bounding box center [622, 342] width 199 height 22
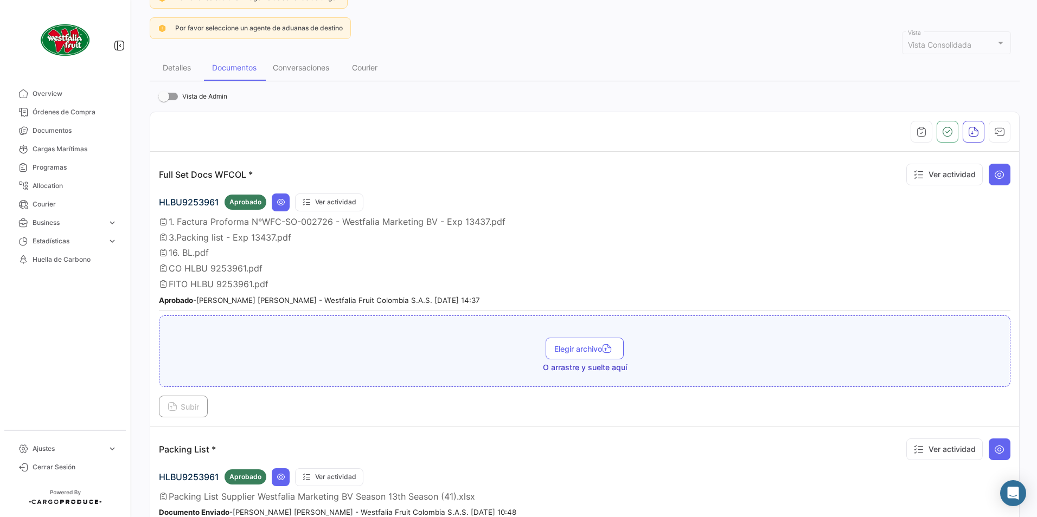
scroll to position [54, 0]
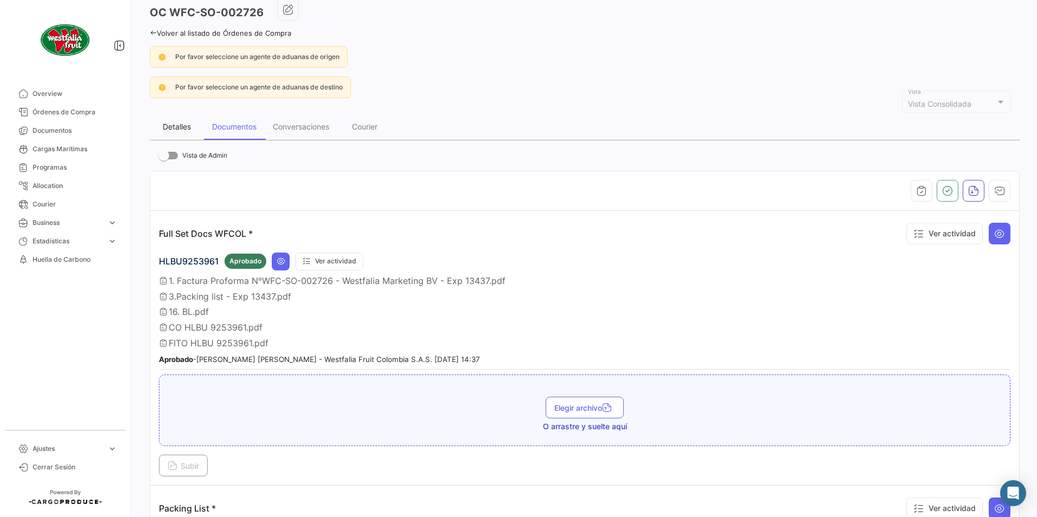
drag, startPoint x: 178, startPoint y: 123, endPoint x: 211, endPoint y: 129, distance: 33.0
click at [178, 123] on div "Detalles" at bounding box center [177, 126] width 28 height 9
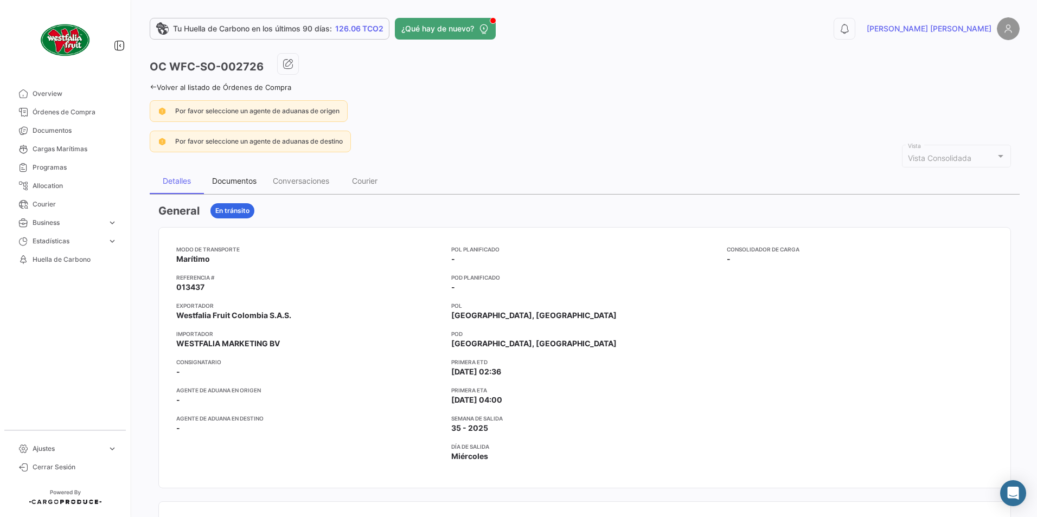
click at [233, 181] on div "Documentos" at bounding box center [234, 180] width 44 height 9
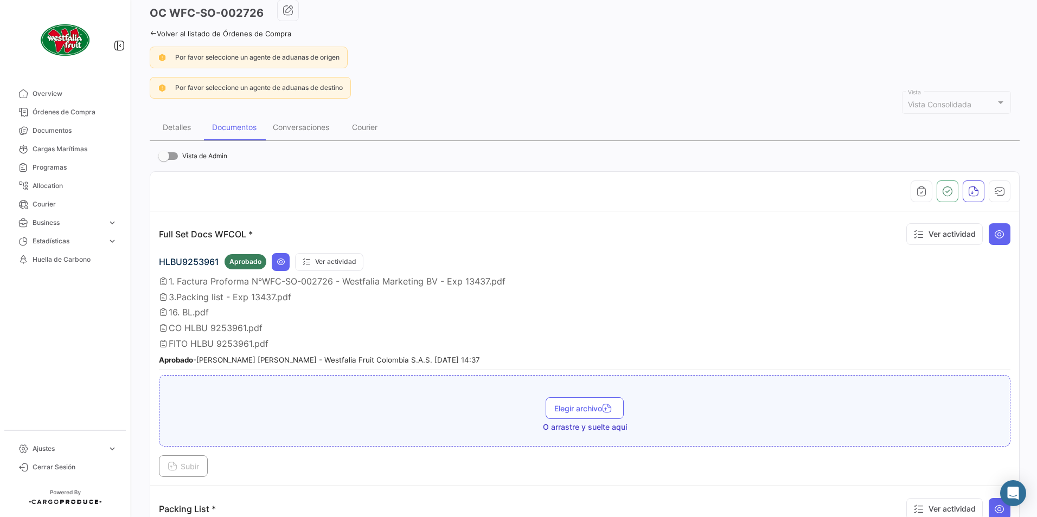
scroll to position [108, 0]
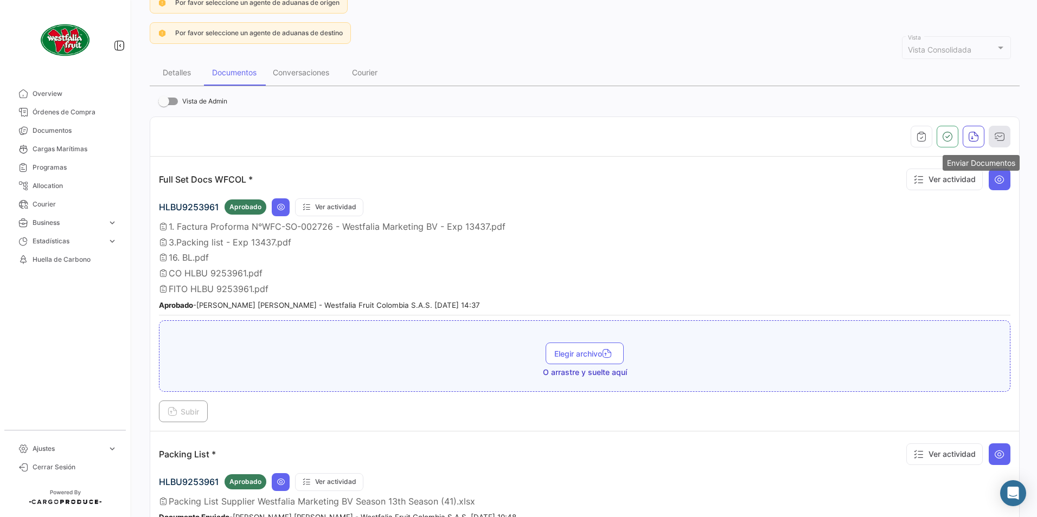
click at [994, 133] on icon "button" at bounding box center [999, 136] width 11 height 11
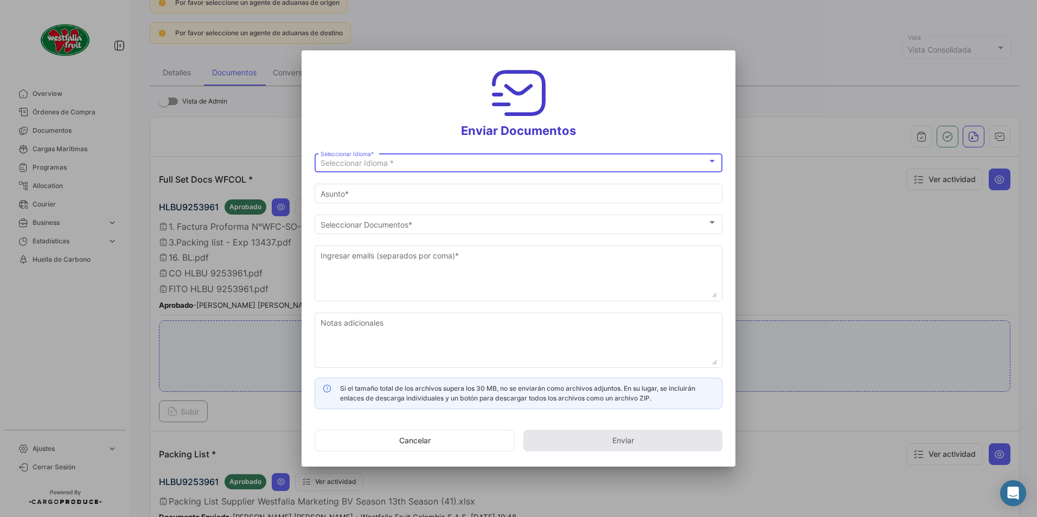
click at [368, 162] on span "Seleccionar Idioma *" at bounding box center [356, 162] width 73 height 9
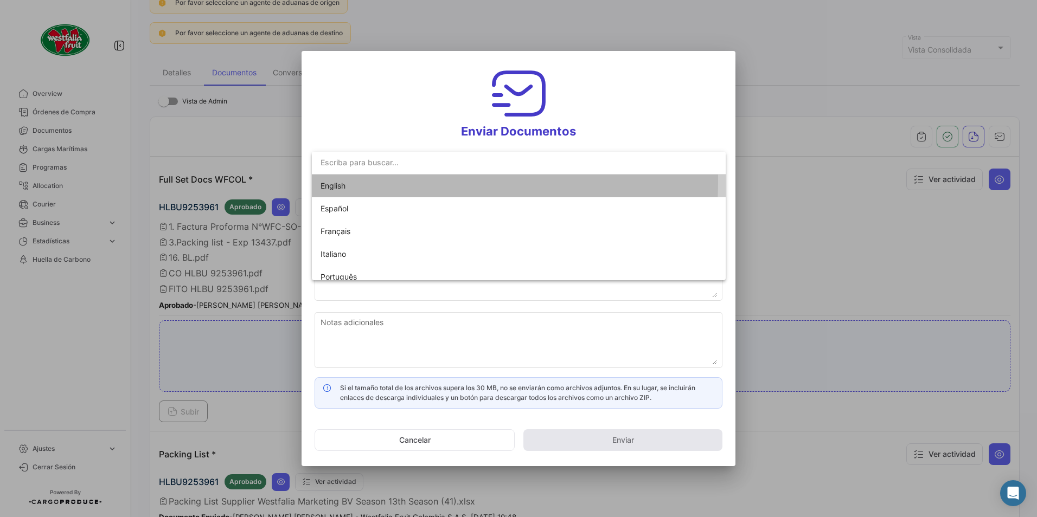
click at [323, 180] on span "English" at bounding box center [396, 186] width 152 height 23
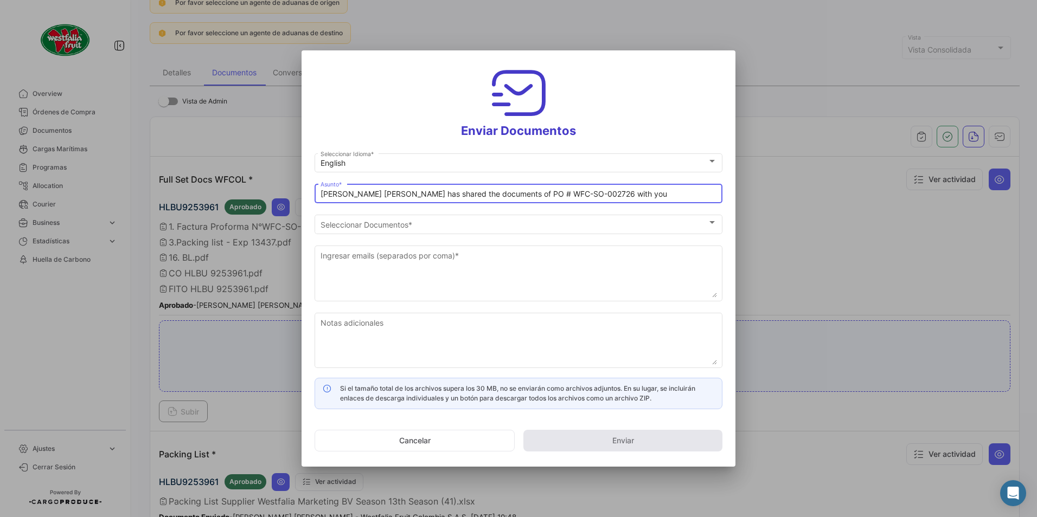
drag, startPoint x: 361, startPoint y: 194, endPoint x: 312, endPoint y: 202, distance: 49.5
click at [309, 203] on mat-dialog-content "English Seleccionar Idioma * [PERSON_NAME] [PERSON_NAME] has shared the documen…" at bounding box center [519, 280] width 434 height 258
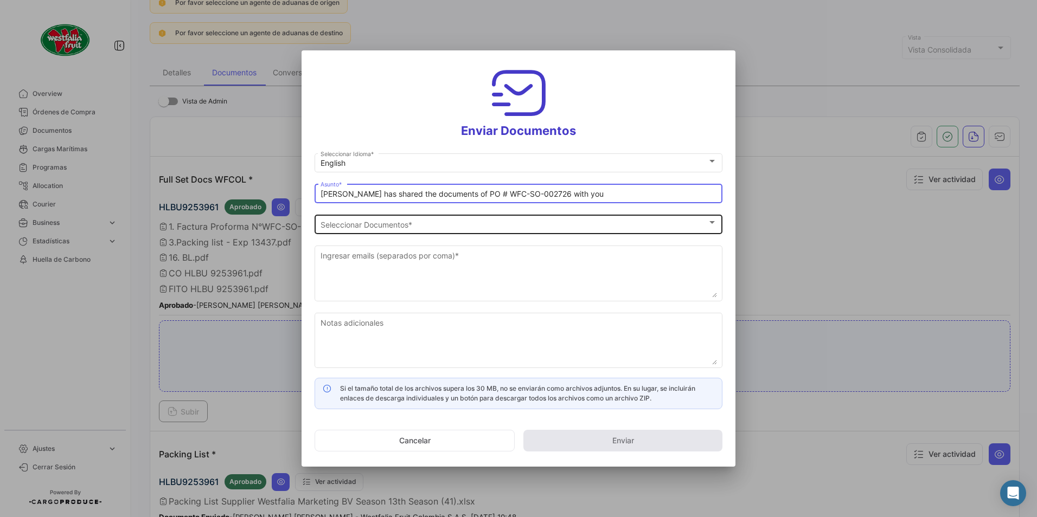
type input "[PERSON_NAME] has shared the documents of PO # WFC-SO-002726 with you"
click at [382, 215] on div "Seleccionar Documentos Seleccionar Documentos *" at bounding box center [518, 223] width 396 height 21
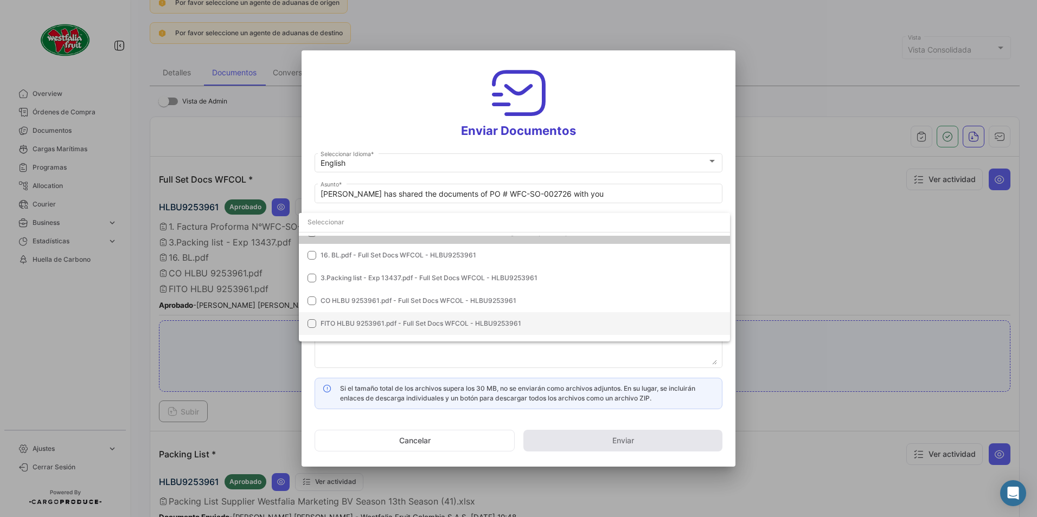
scroll to position [54, 0]
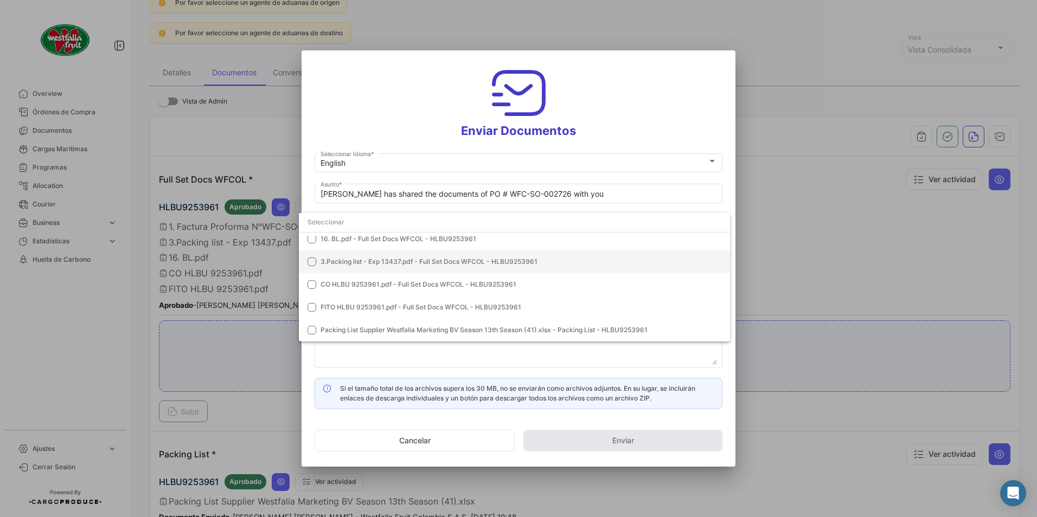
click at [336, 256] on mat-option "3.Packing list - Exp 13437.pdf - Full Set Docs WFCOL - HLBU9253961" at bounding box center [514, 262] width 431 height 23
click at [343, 286] on span "CO HLBU 9253961.pdf - Full Set Docs WFCOL - HLBU9253961" at bounding box center [418, 284] width 196 height 8
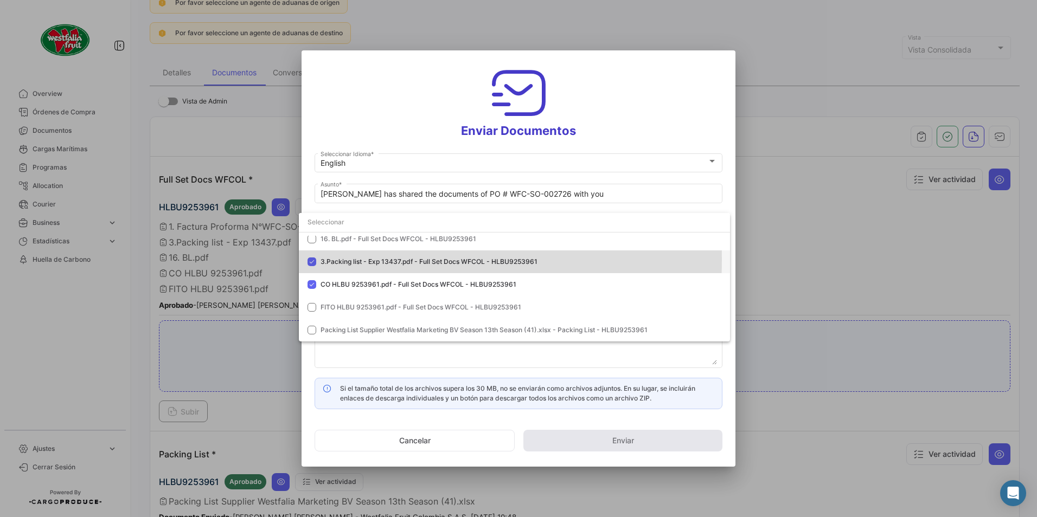
click at [346, 260] on span "3.Packing list - Exp 13437.pdf - Full Set Docs WFCOL - HLBU9253961" at bounding box center [428, 262] width 217 height 8
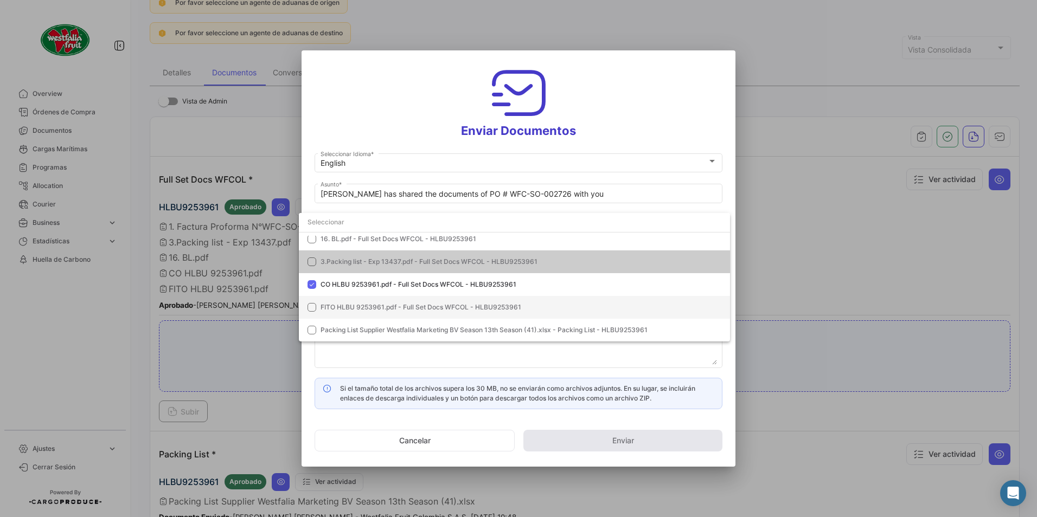
click at [335, 304] on span "FITO HLBU 9253961.pdf - Full Set Docs WFCOL - HLBU9253961" at bounding box center [420, 307] width 201 height 8
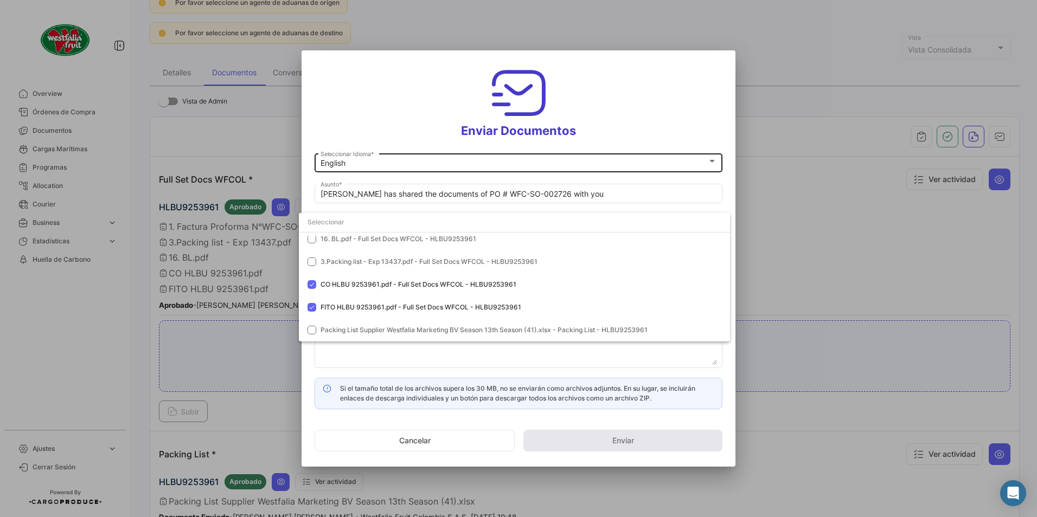
click at [659, 94] on div at bounding box center [518, 258] width 1037 height 517
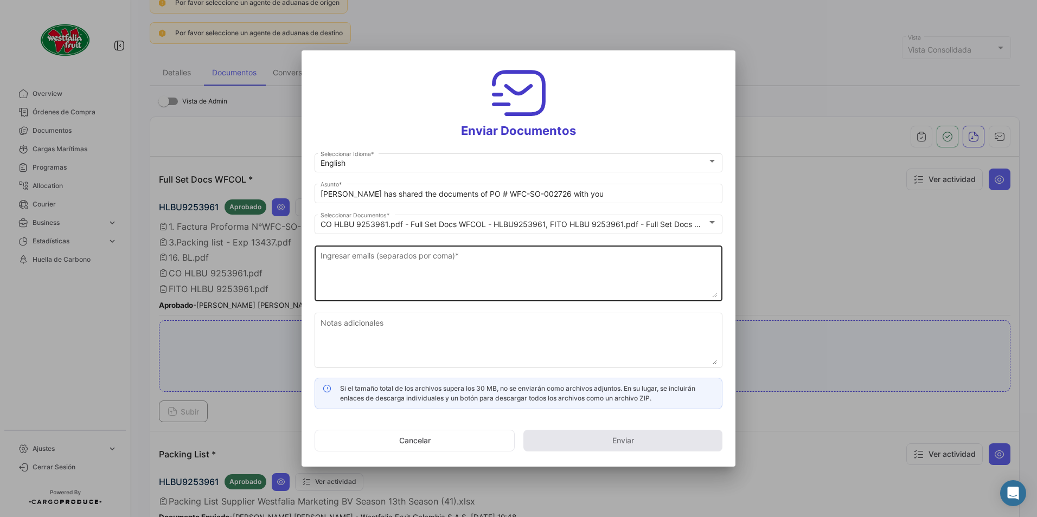
click at [384, 280] on textarea "Ingresar emails (separados por coma) *" at bounding box center [518, 274] width 396 height 48
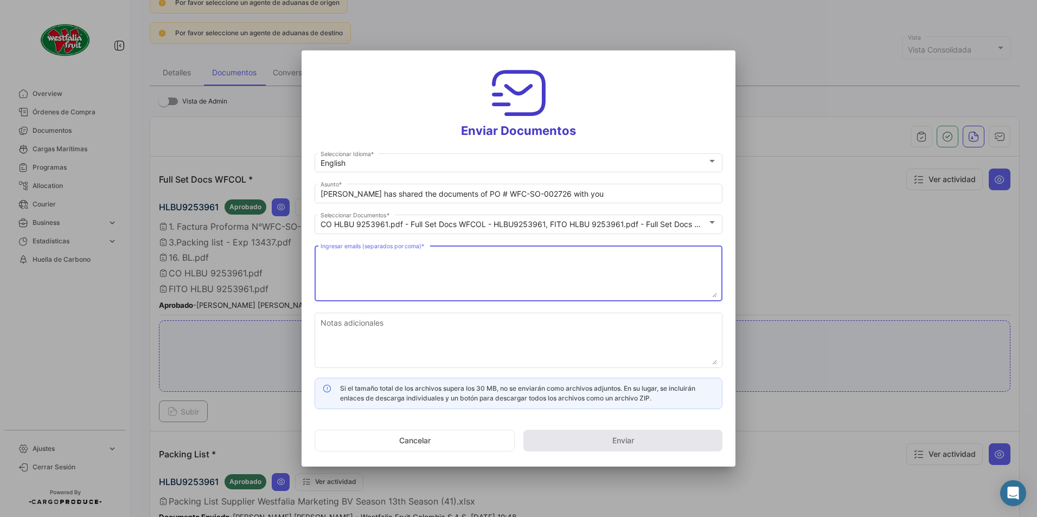
paste textarea "[DOMAIN_NAME][EMAIL_ADDRESS][DOMAIN_NAME]"
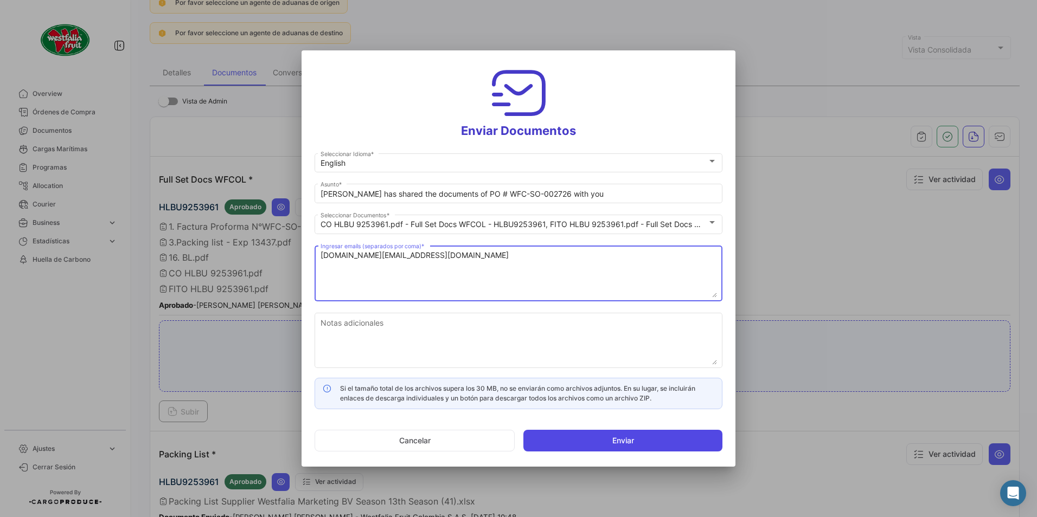
type textarea "[DOMAIN_NAME][EMAIL_ADDRESS][DOMAIN_NAME]"
click at [557, 445] on button "Enviar" at bounding box center [622, 441] width 199 height 22
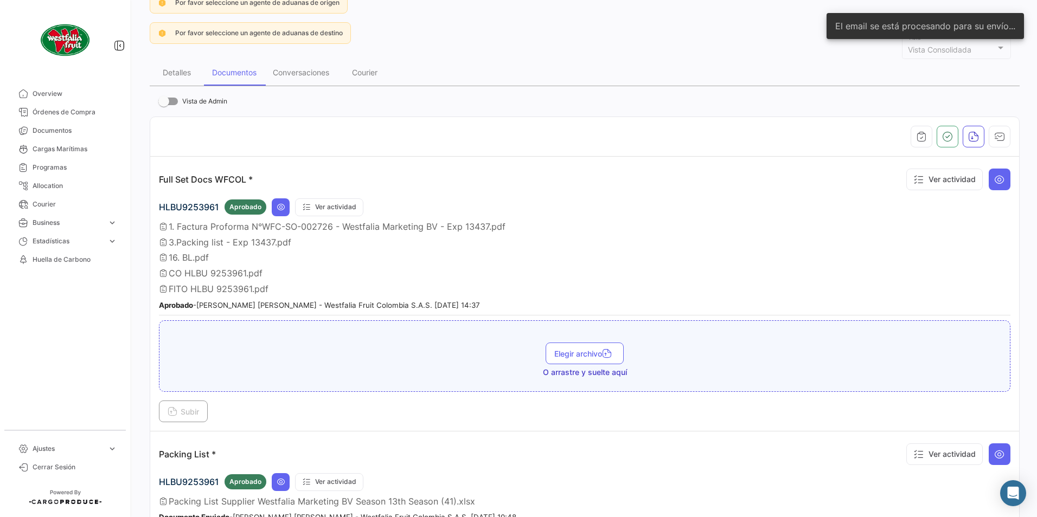
scroll to position [108, 0]
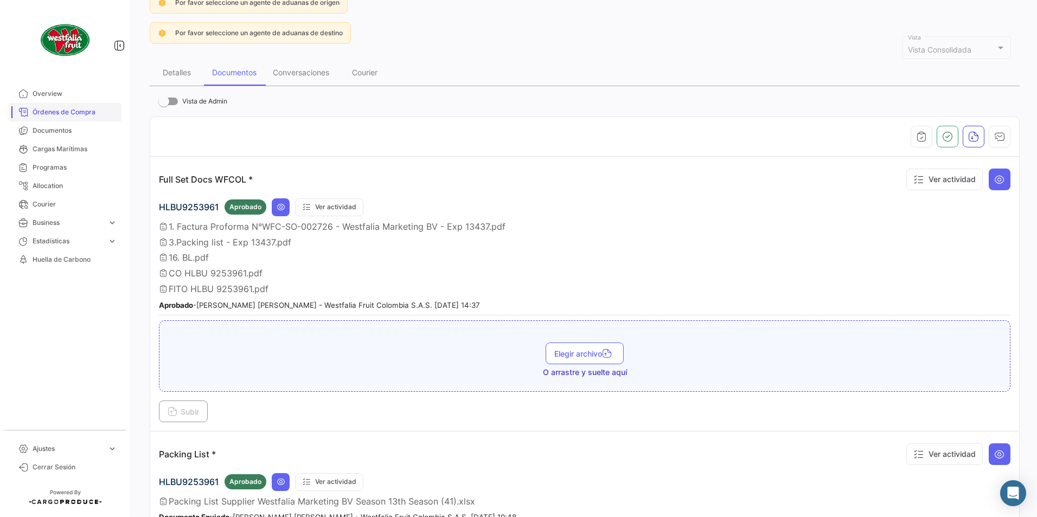
drag, startPoint x: 60, startPoint y: 116, endPoint x: 90, endPoint y: 120, distance: 30.1
click at [60, 115] on span "Órdenes de Compra" at bounding box center [75, 112] width 85 height 10
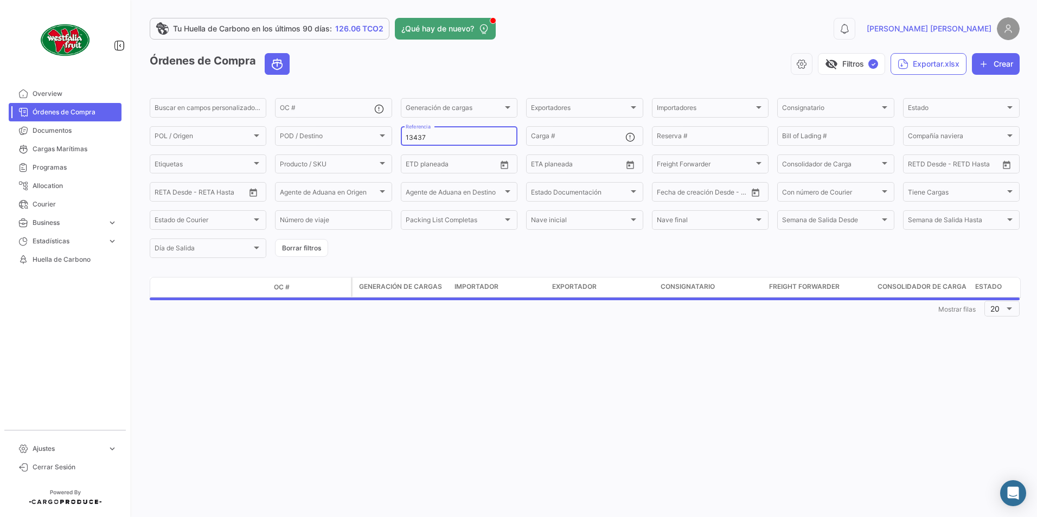
click at [448, 137] on input "13437" at bounding box center [459, 138] width 107 height 8
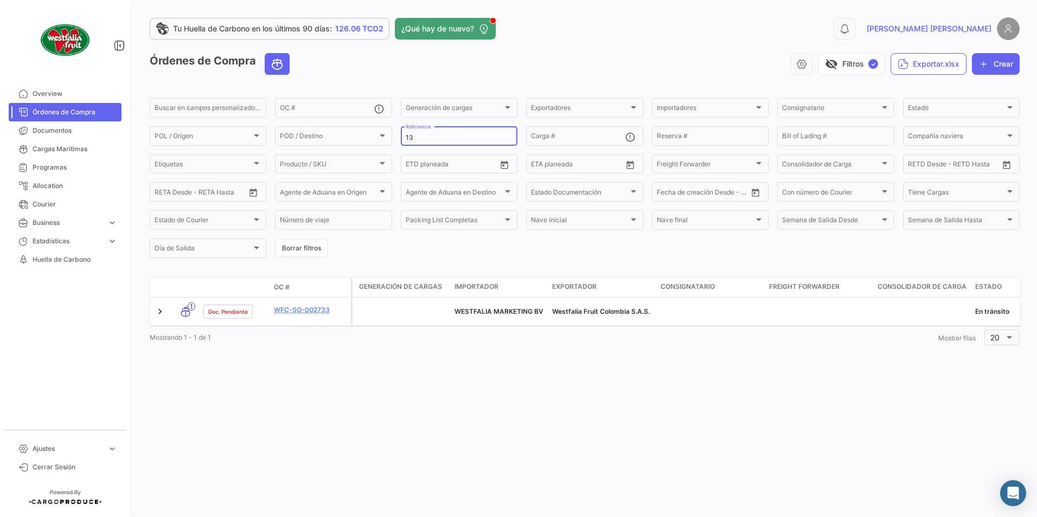
type input "1"
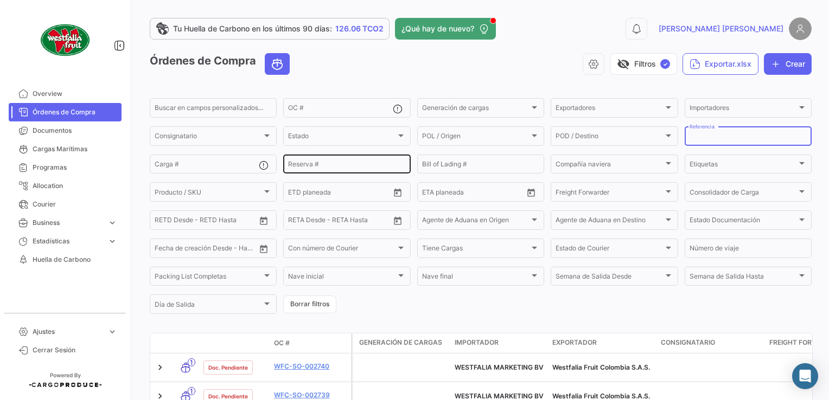
click at [309, 166] on input "Reserva #" at bounding box center [346, 166] width 117 height 8
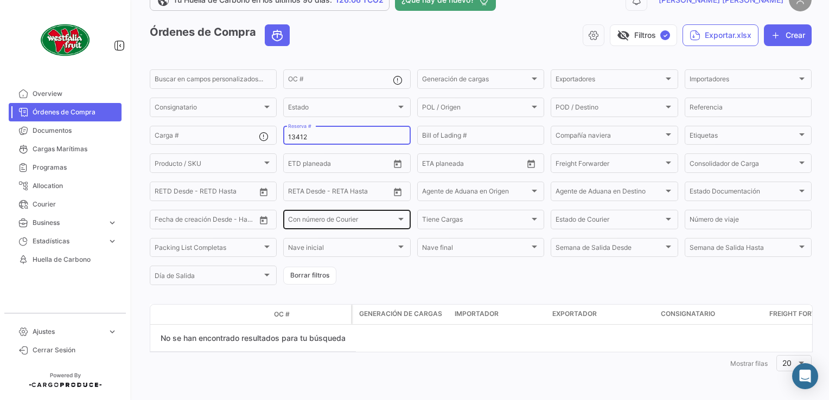
scroll to position [30, 0]
click at [334, 139] on input "13412" at bounding box center [346, 137] width 117 height 8
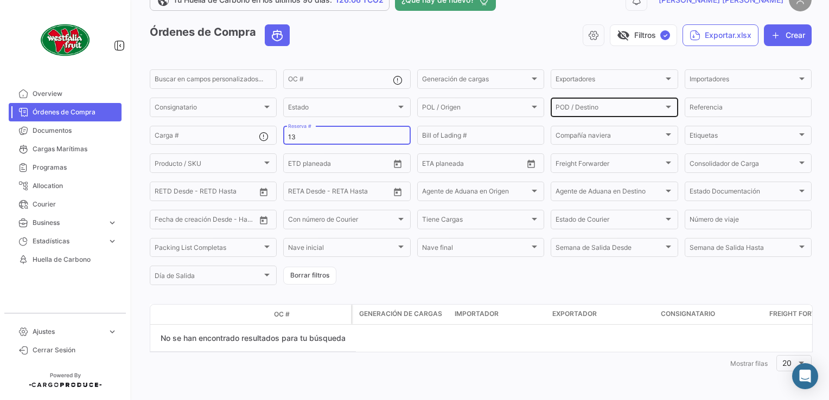
type input "1"
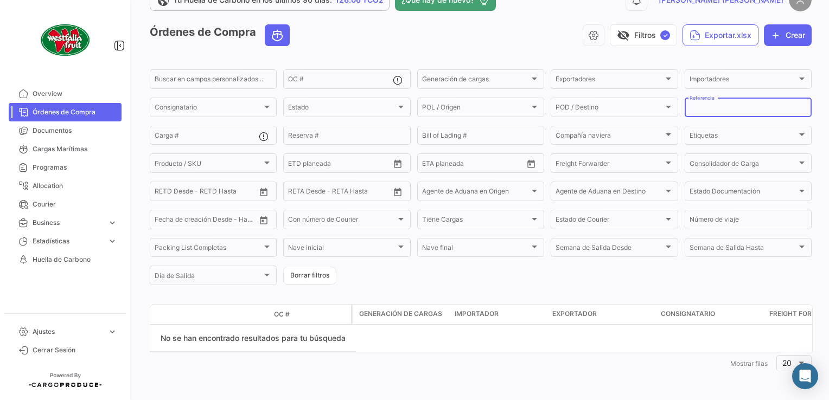
click at [720, 105] on input "Referencia" at bounding box center [747, 109] width 117 height 8
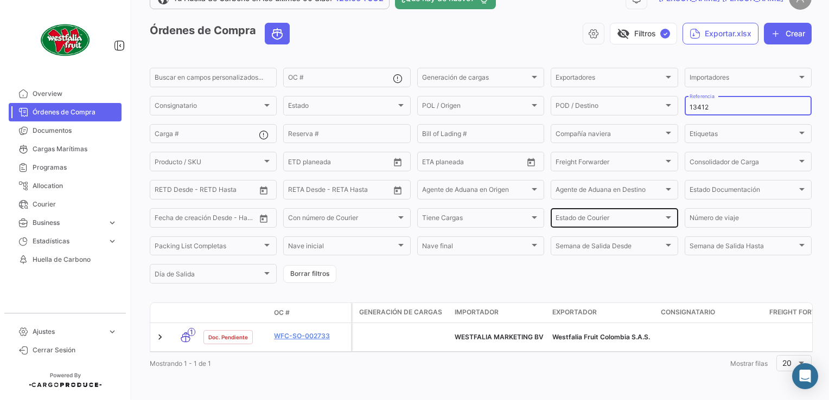
scroll to position [35, 0]
click at [713, 104] on input "13412" at bounding box center [747, 108] width 117 height 8
click at [718, 105] on input "13413" at bounding box center [747, 108] width 117 height 8
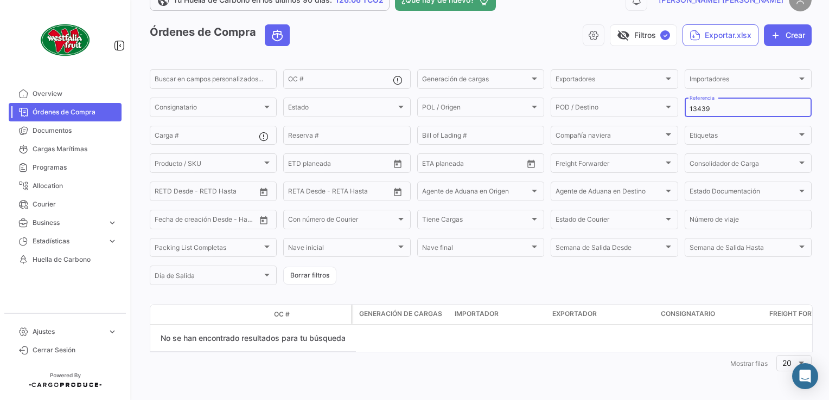
scroll to position [30, 0]
click at [710, 108] on input "13439" at bounding box center [747, 109] width 117 height 8
click at [716, 108] on input "13439" at bounding box center [747, 109] width 117 height 8
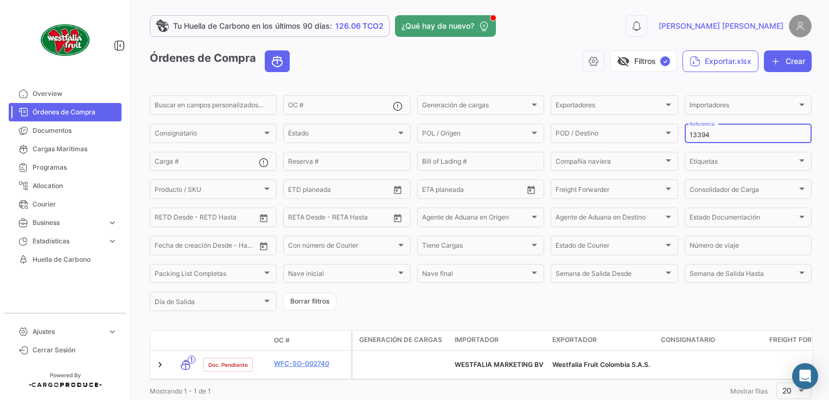
scroll to position [35, 0]
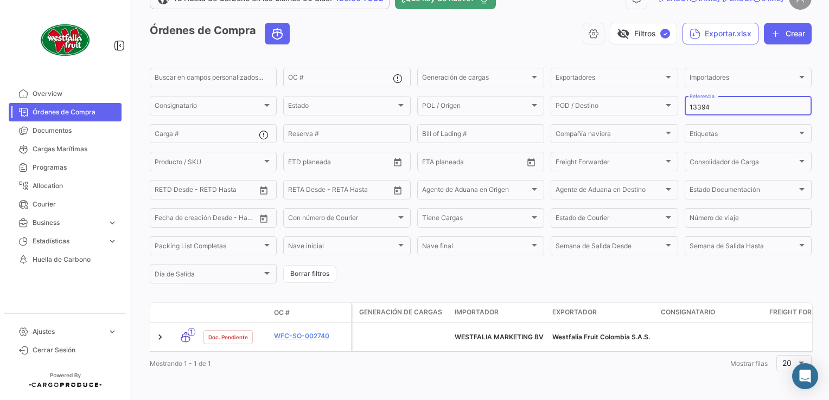
type input "13394"
